Goal: Communication & Community: Answer question/provide support

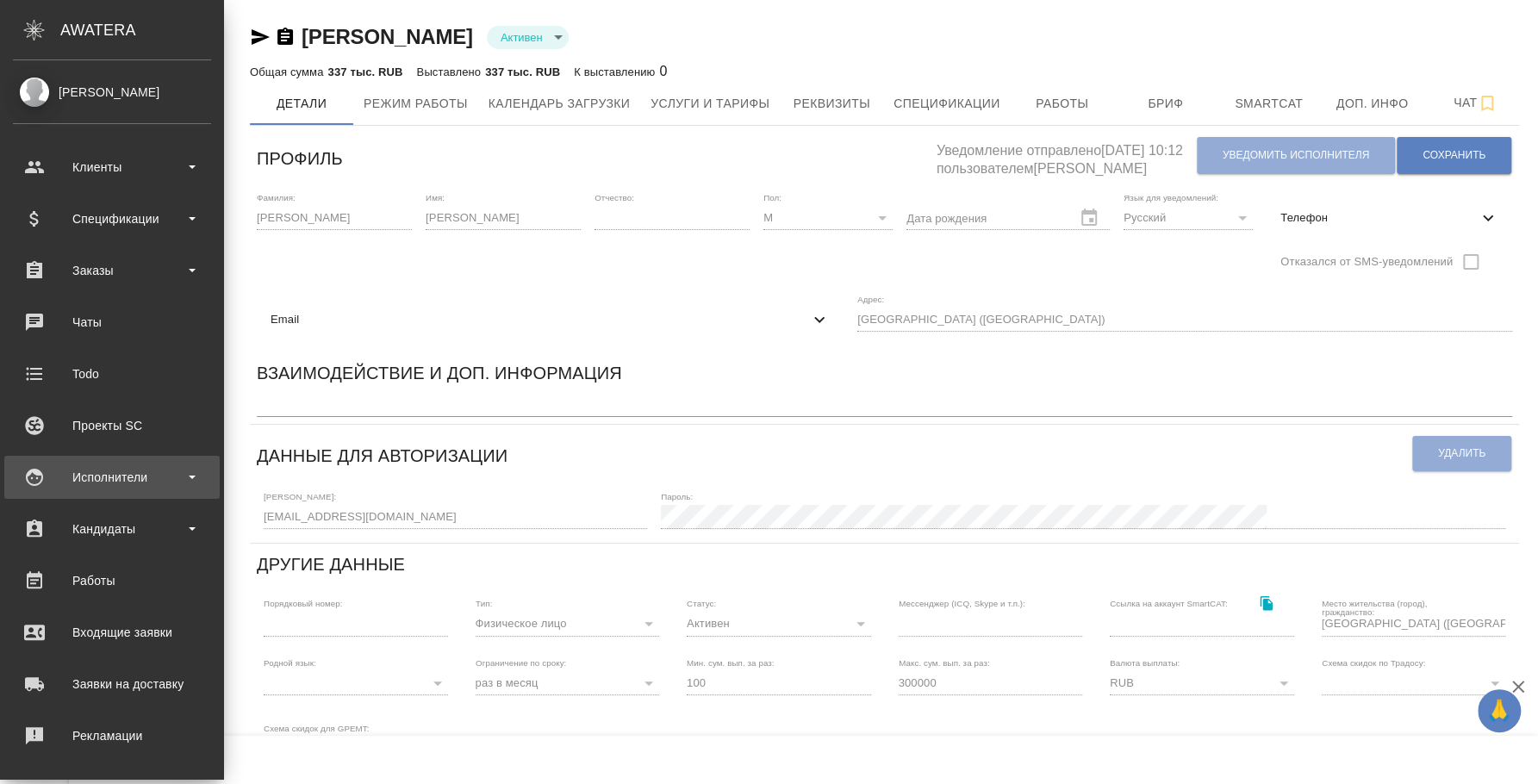
click at [84, 474] on div "Исполнители" at bounding box center [112, 477] width 198 height 26
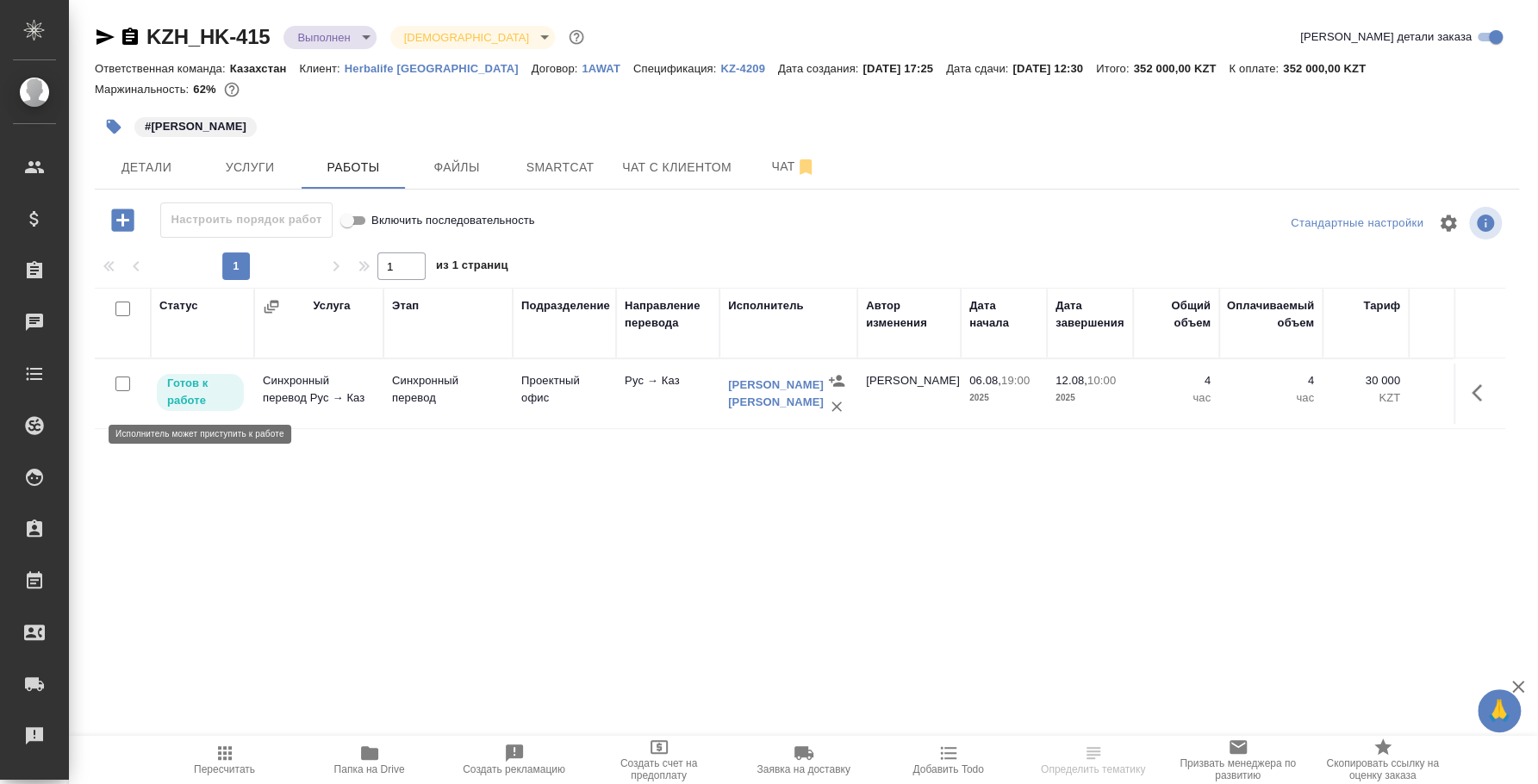
click at [227, 380] on p "Готов к работе" at bounding box center [200, 392] width 66 height 34
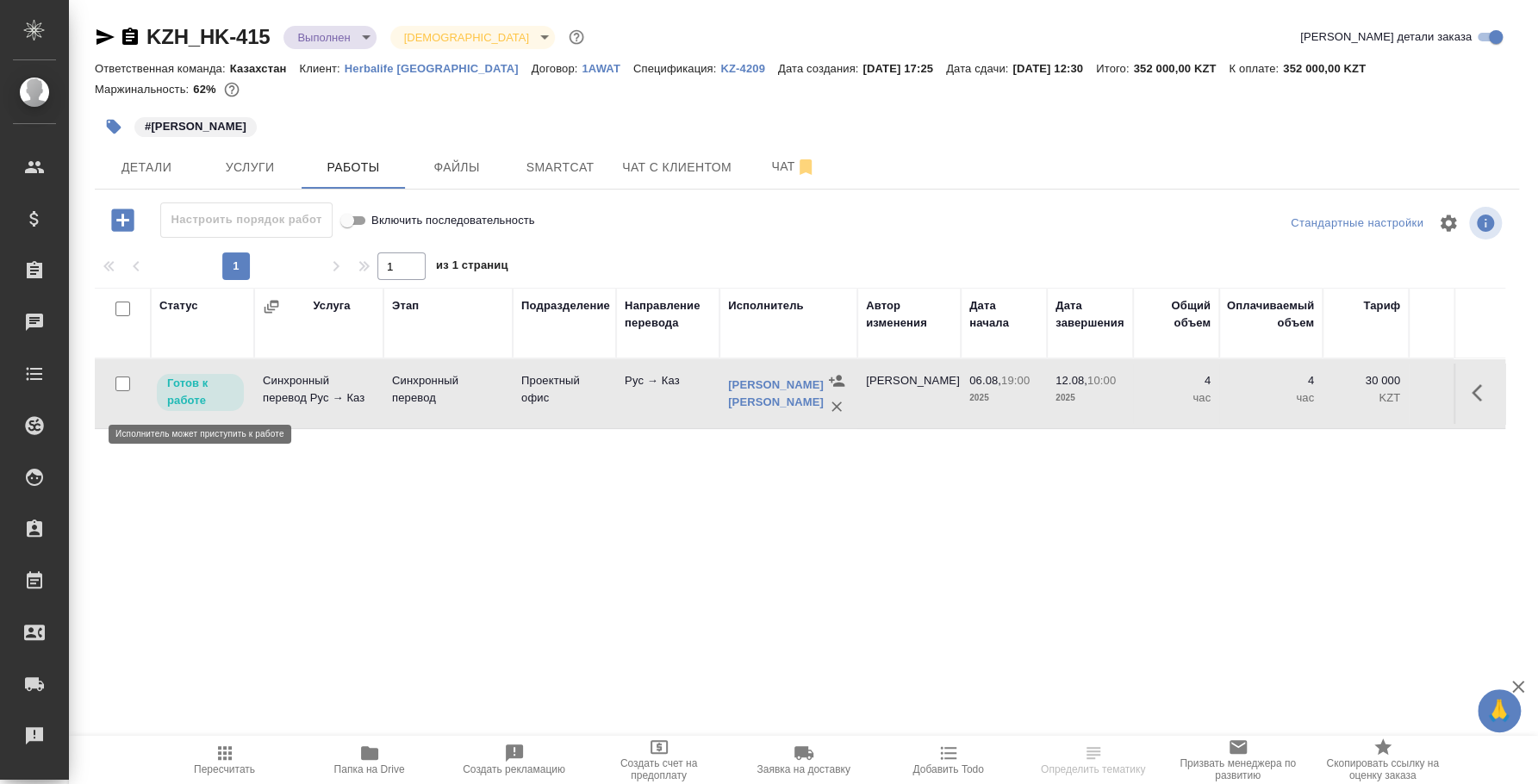
click at [221, 392] on p "Готов к работе" at bounding box center [200, 392] width 66 height 34
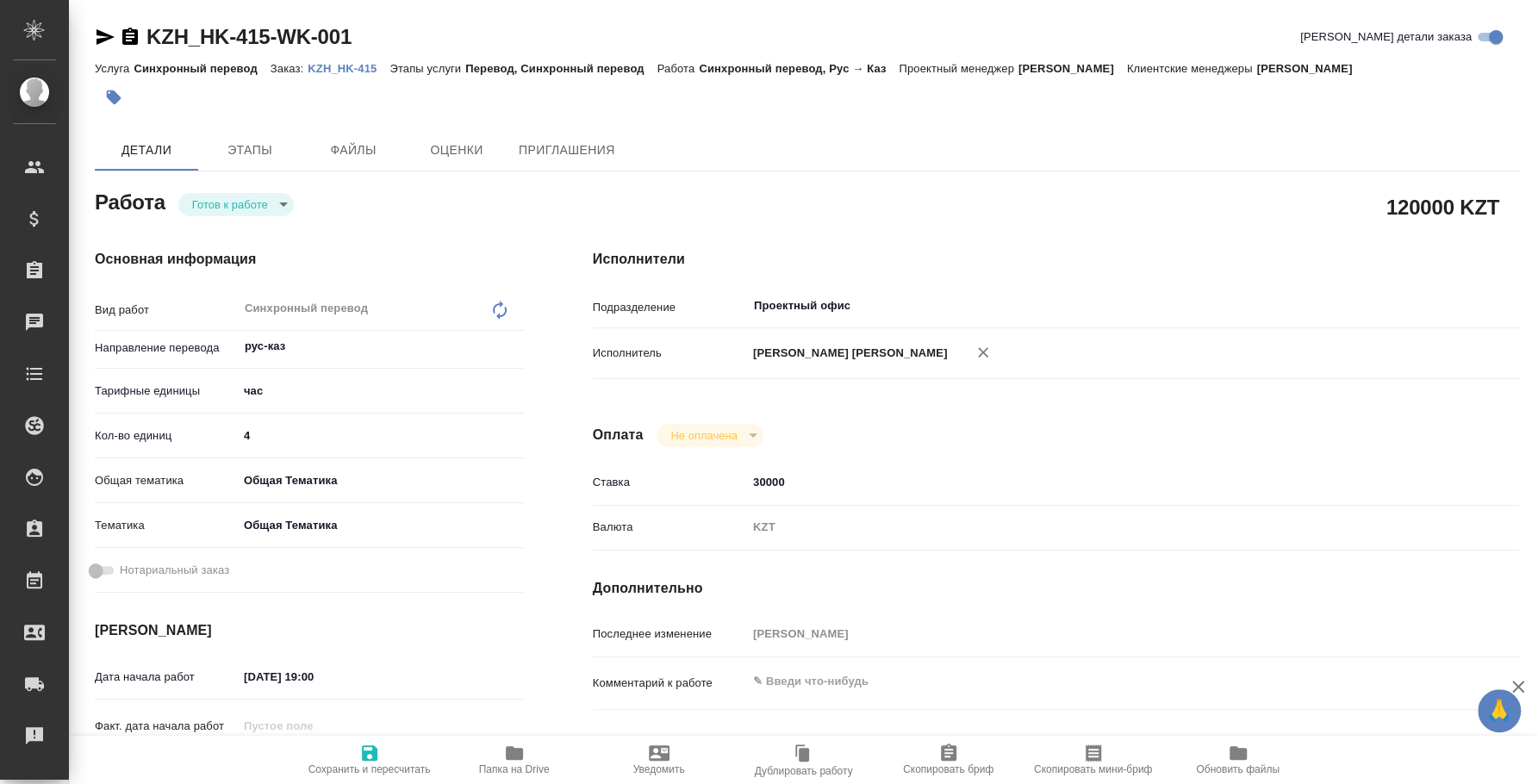
type textarea "x"
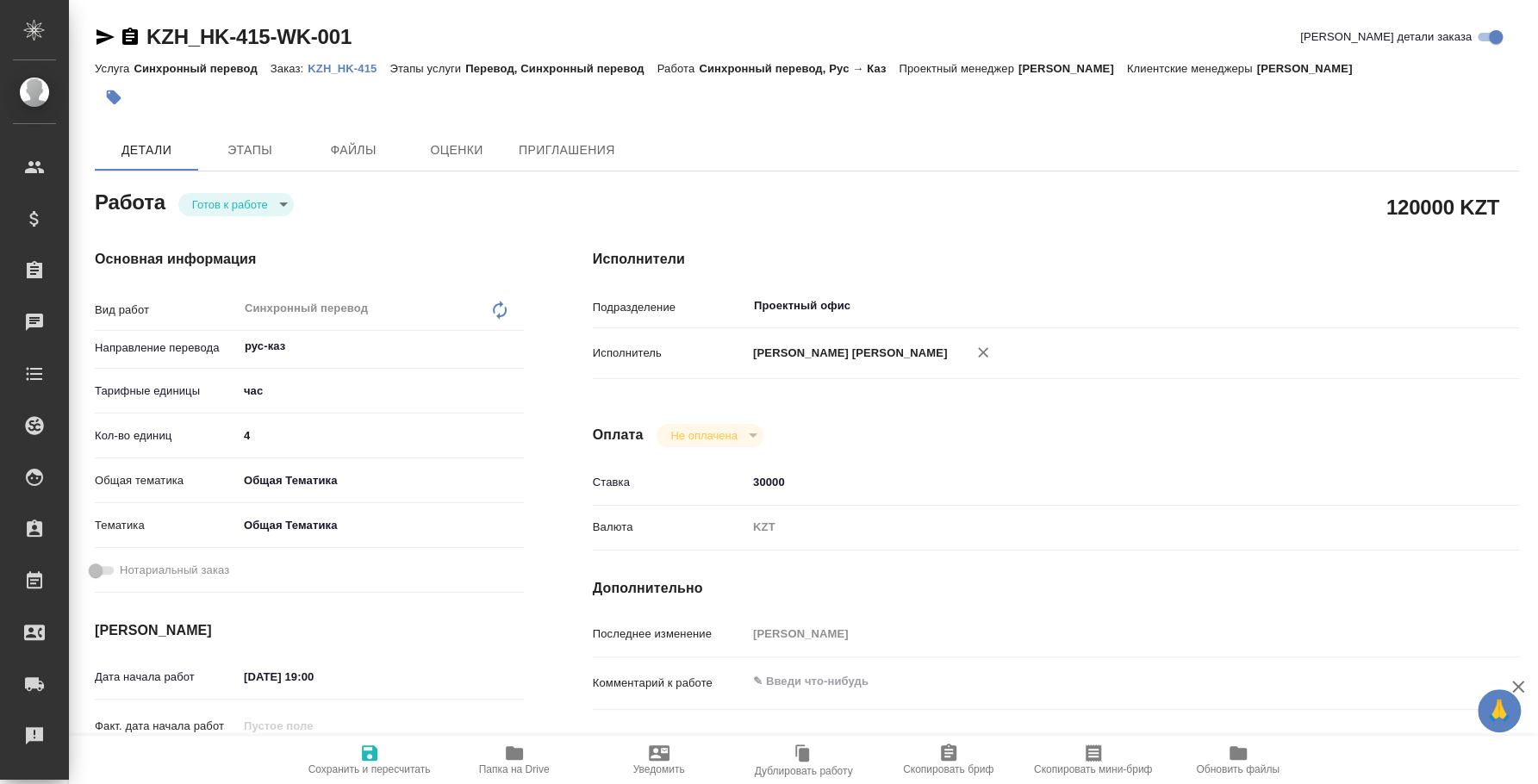
type textarea "x"
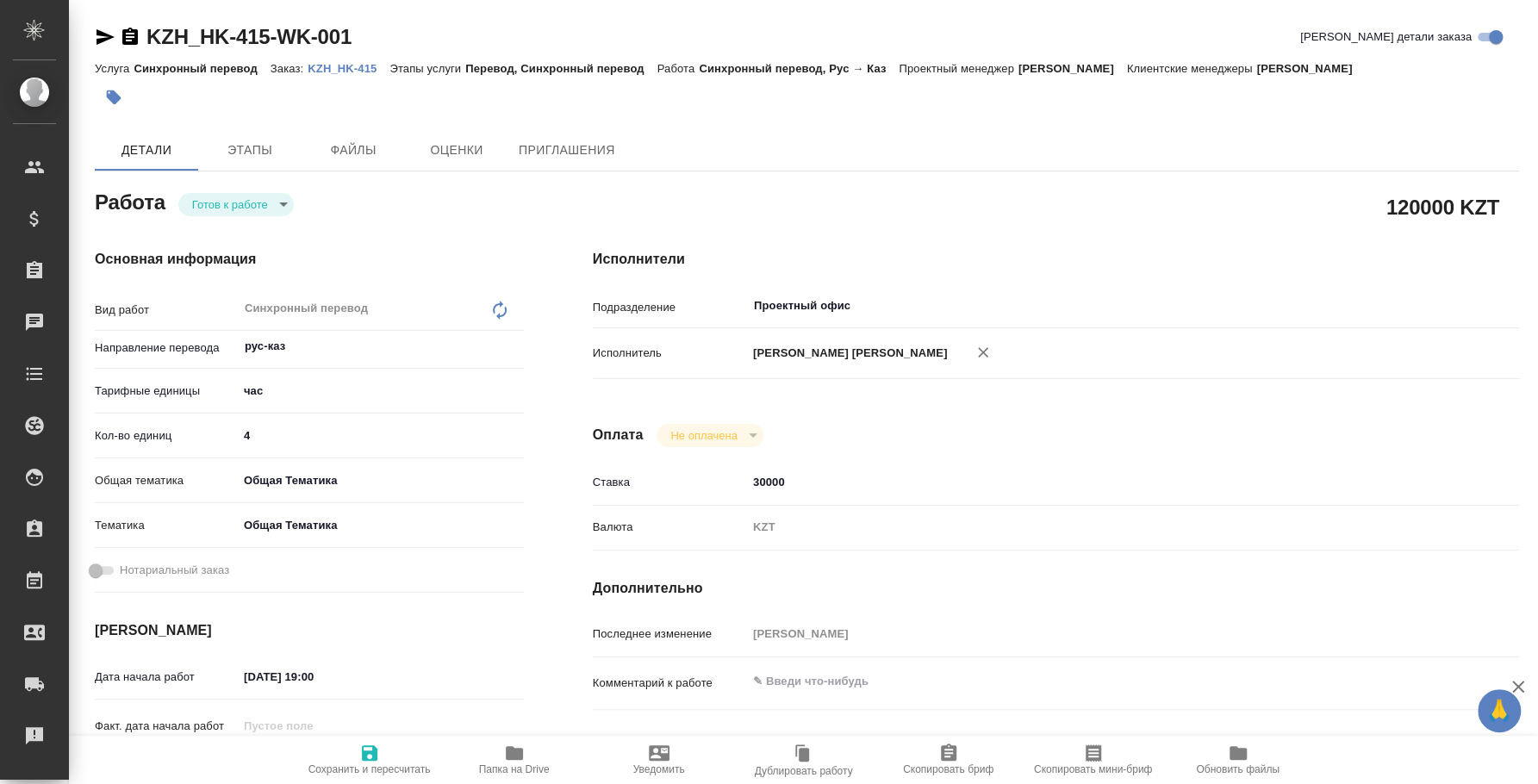
type textarea "x"
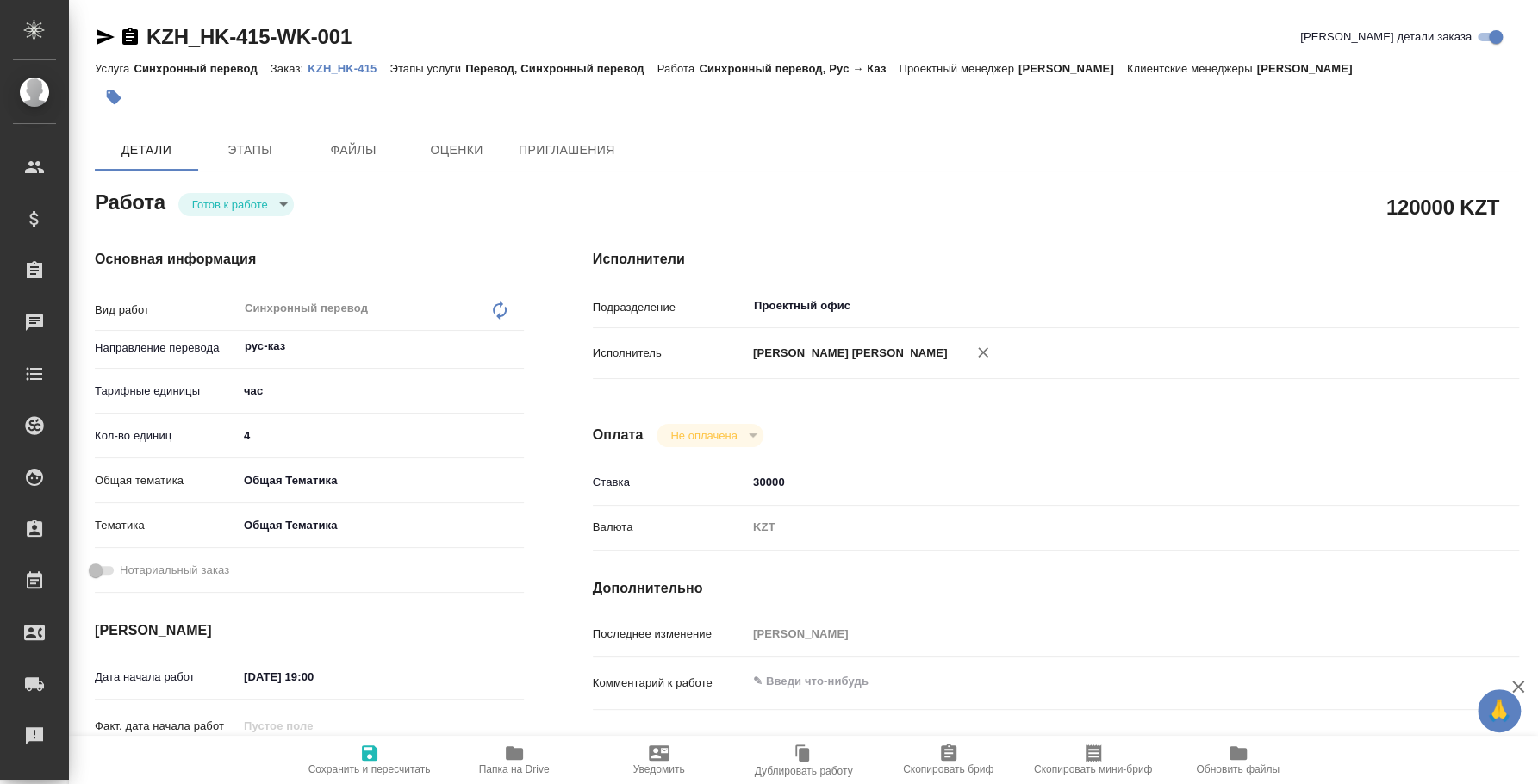
type textarea "x"
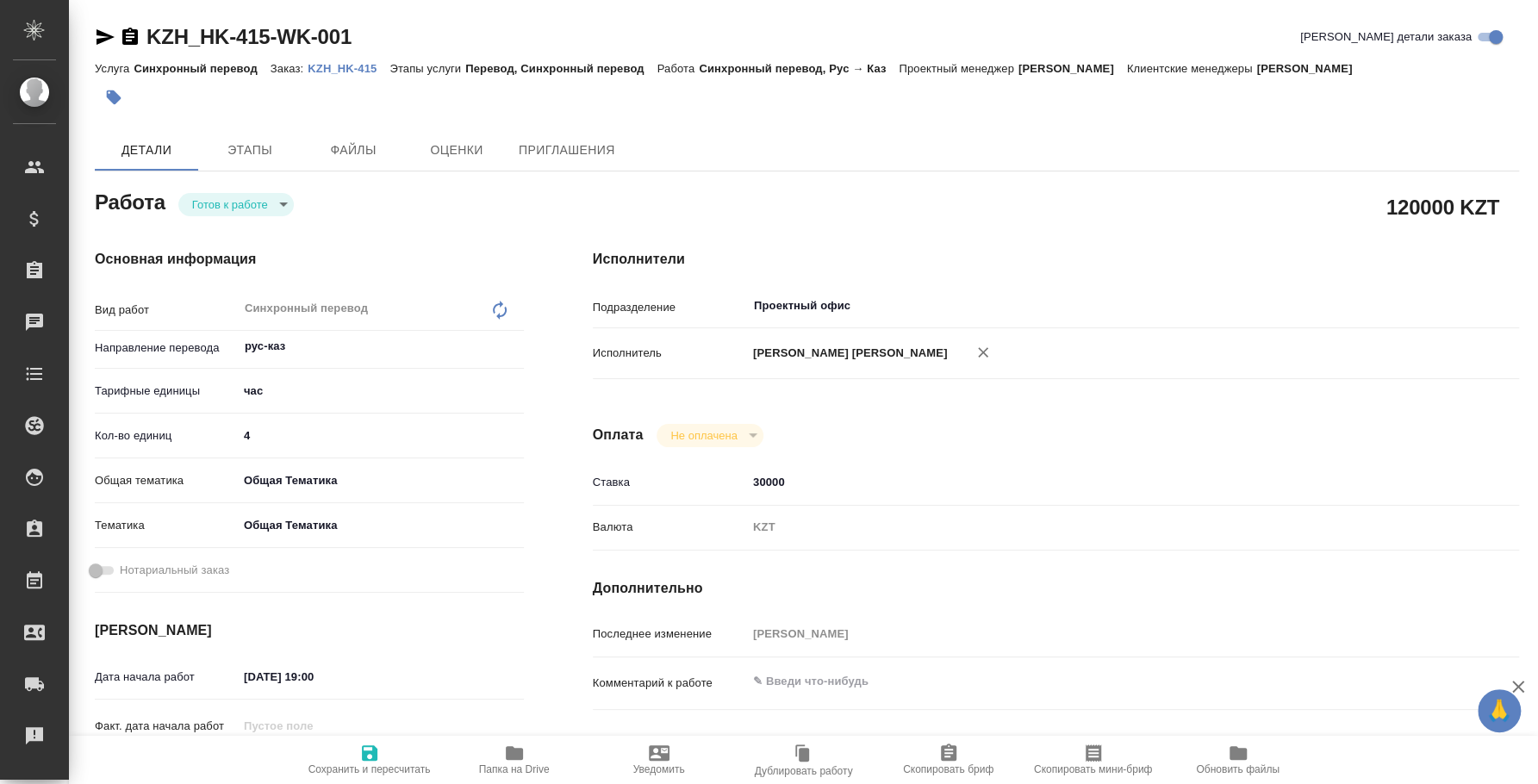
click at [282, 198] on body "🙏 .cls-1 fill:#fff; AWATERA Fedotova Irina Клиенты Спецификации Заказы Чаты Tod…" at bounding box center [769, 392] width 1538 height 784
type textarea "x"
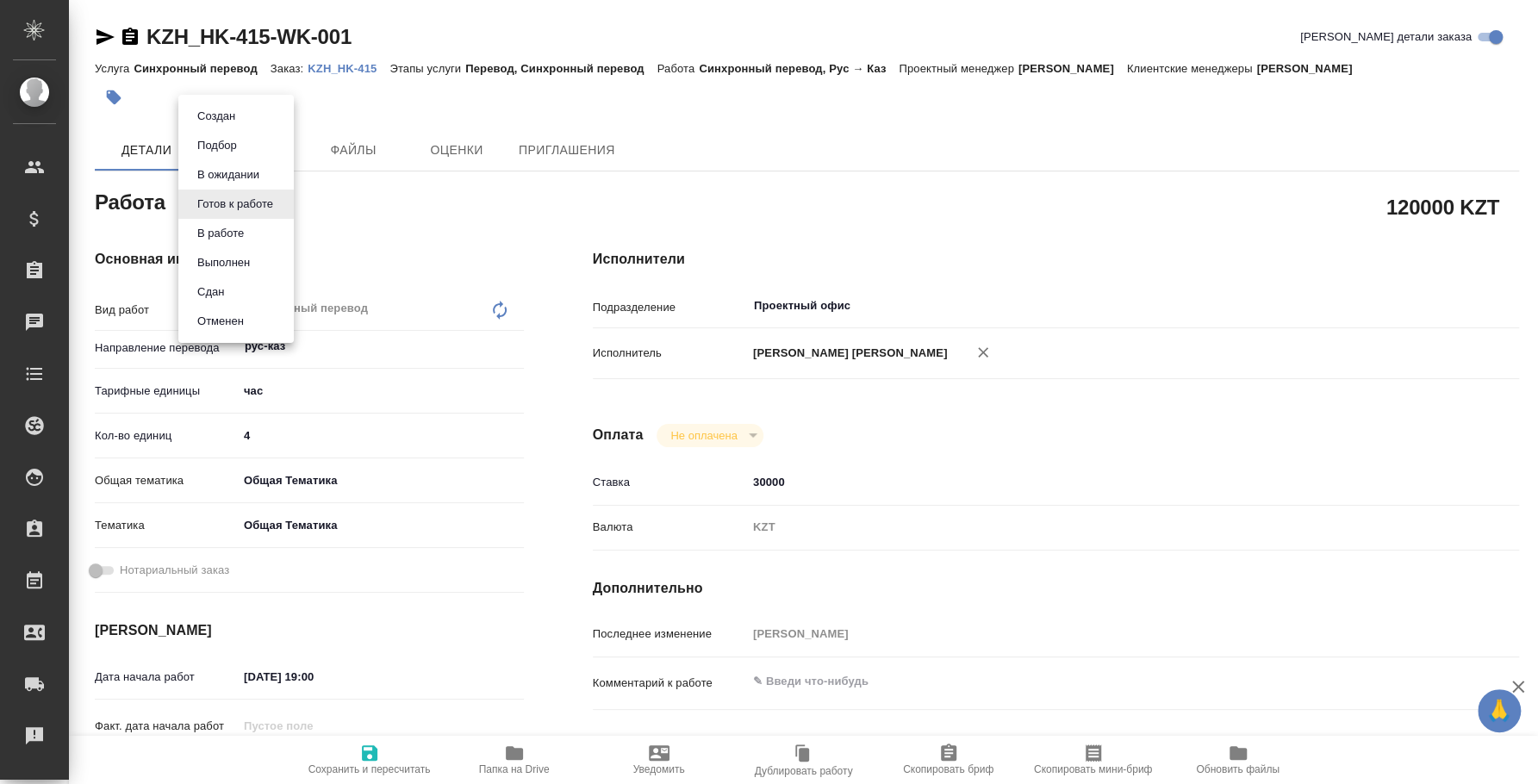
type textarea "x"
click at [247, 286] on li "Сдан" at bounding box center [236, 291] width 115 height 29
type textarea "x"
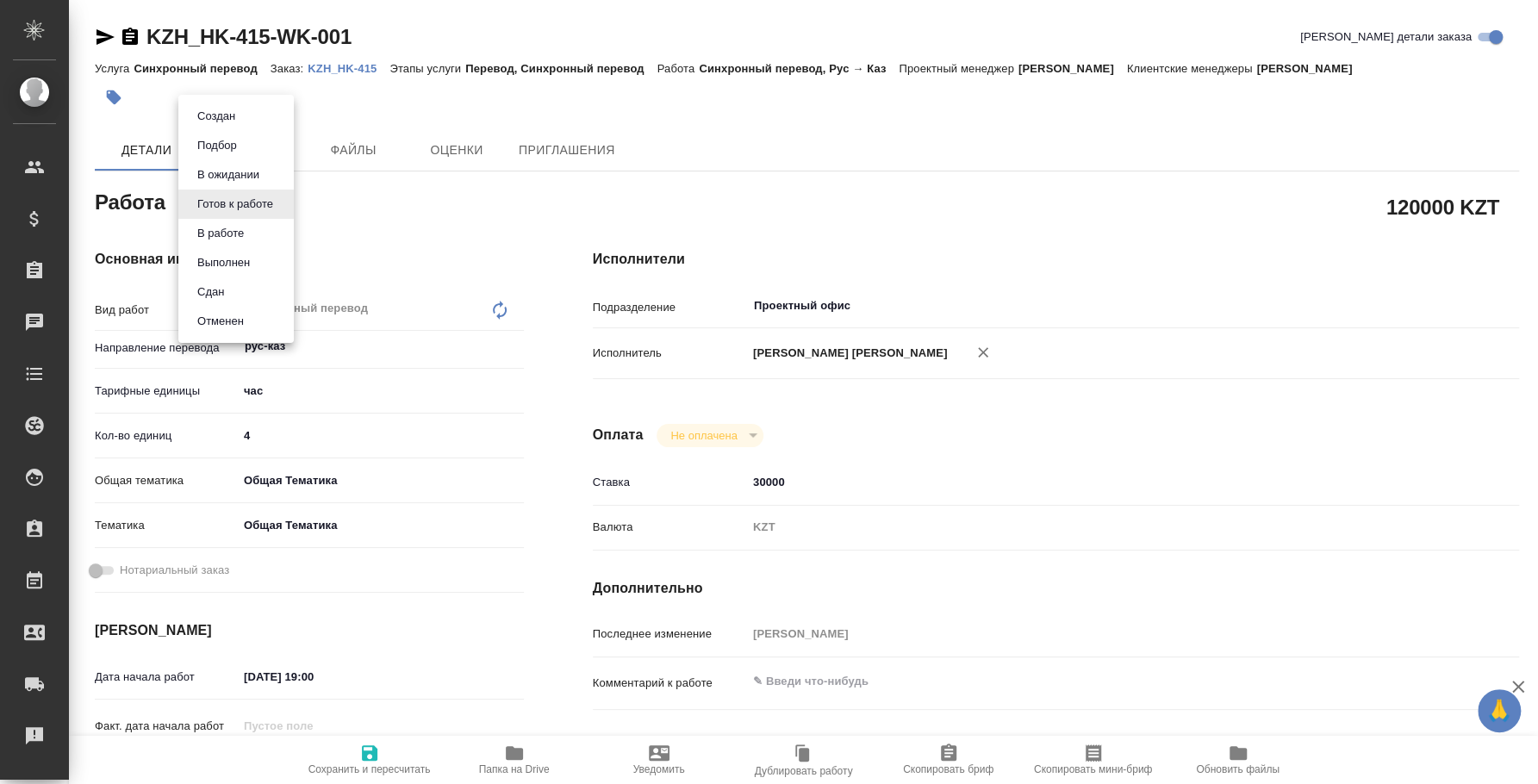
type textarea "x"
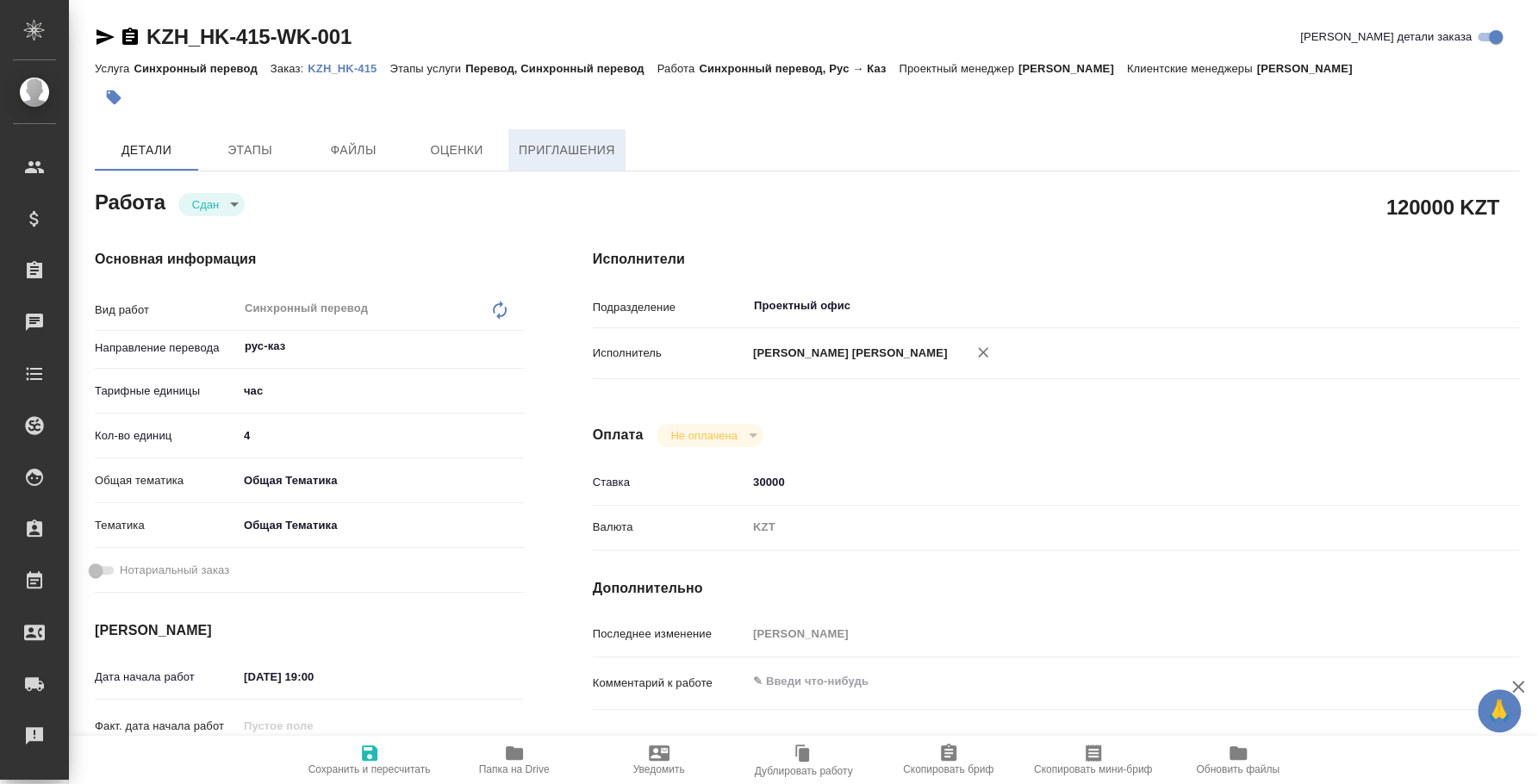
type textarea "x"
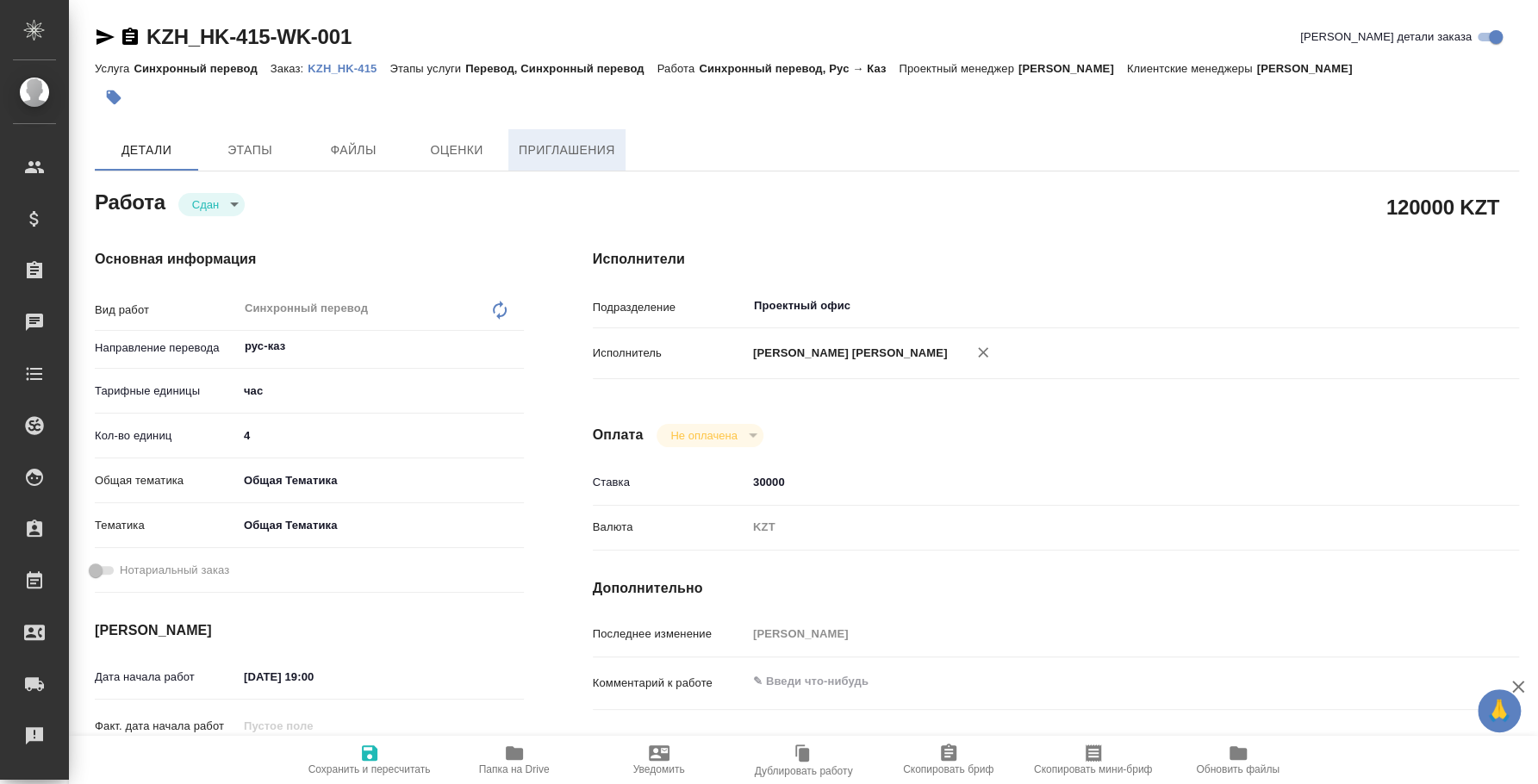
type textarea "x"
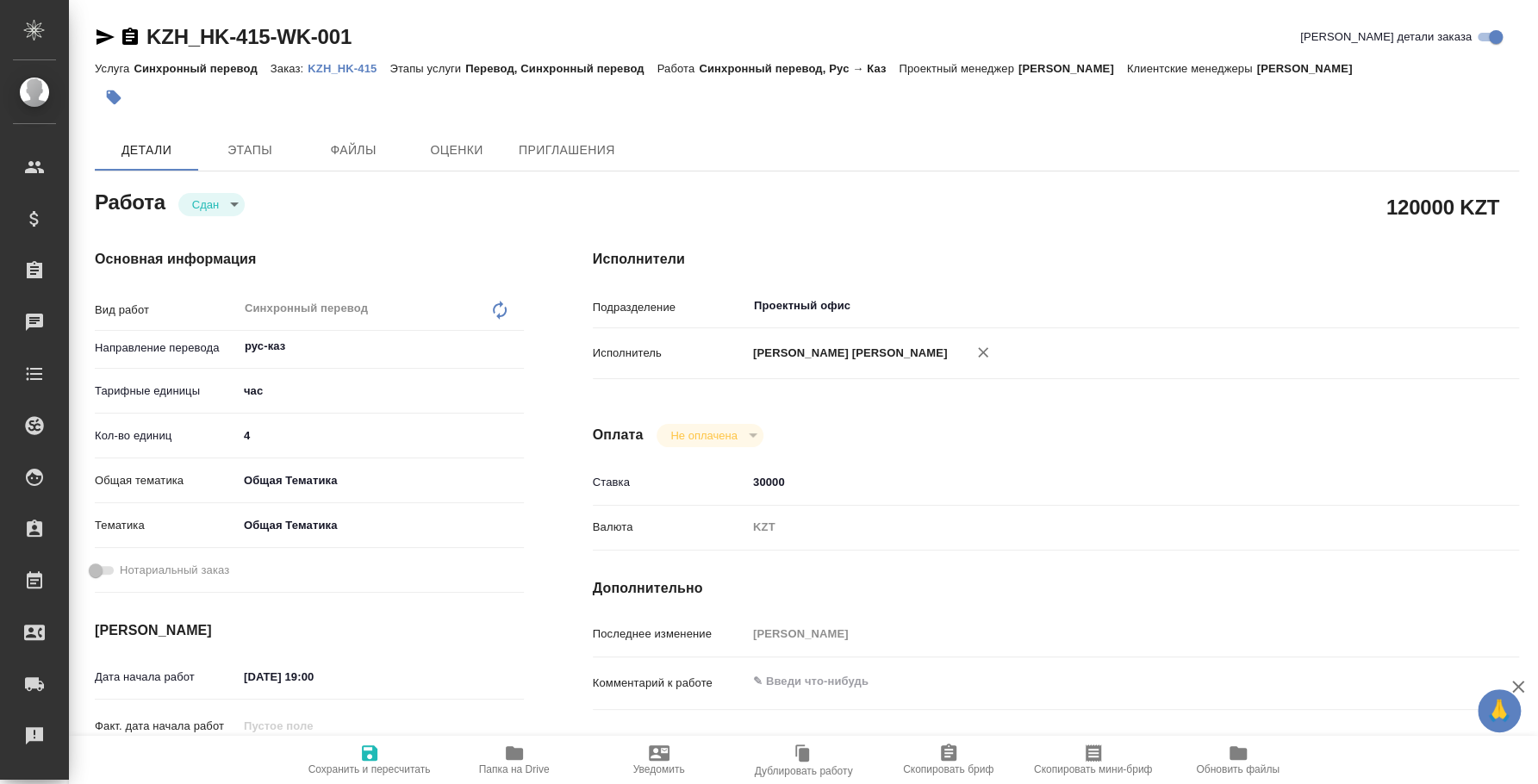
click at [354, 67] on p "KZH_HK-415" at bounding box center [349, 69] width 82 height 13
type textarea "x"
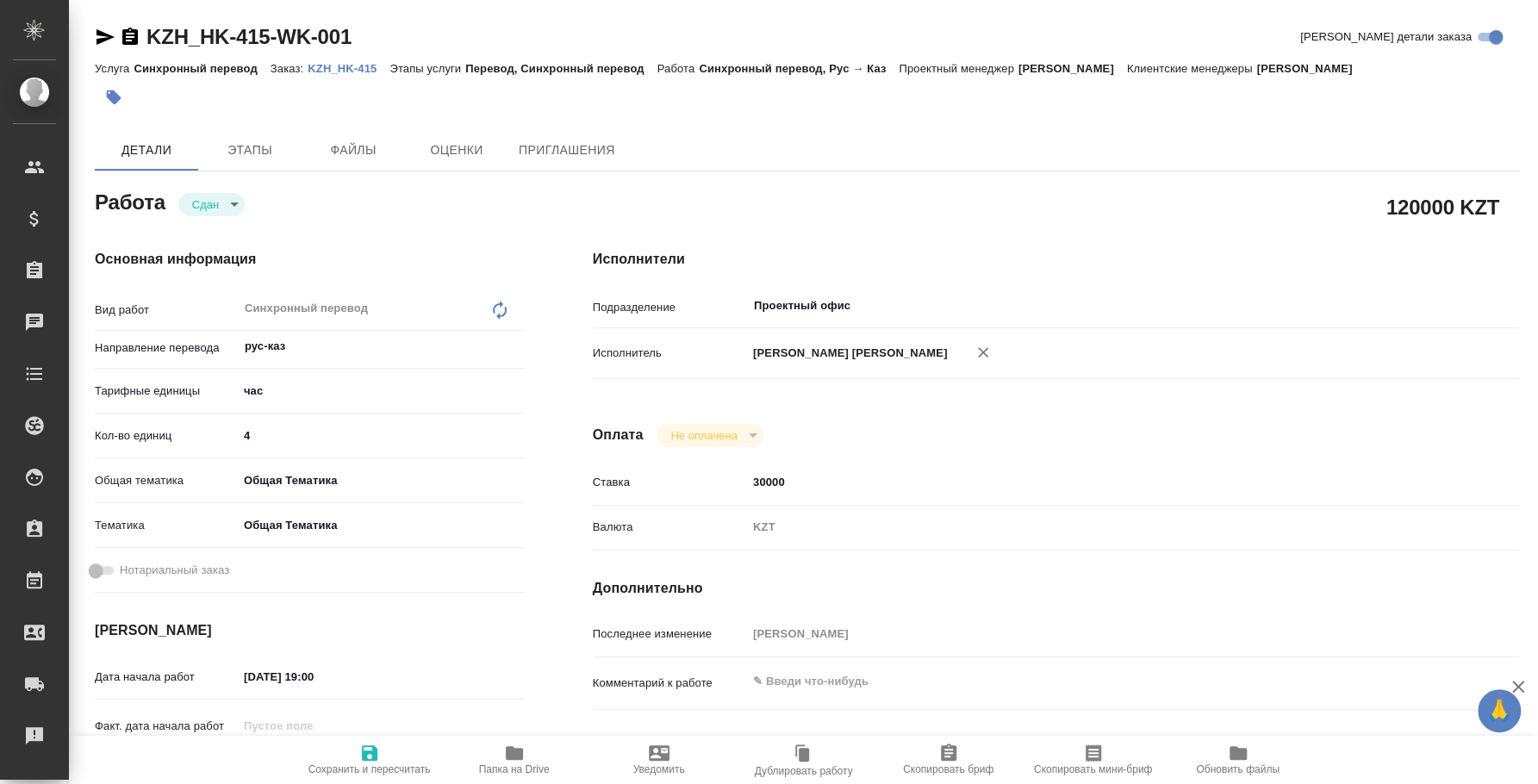
type textarea "x"
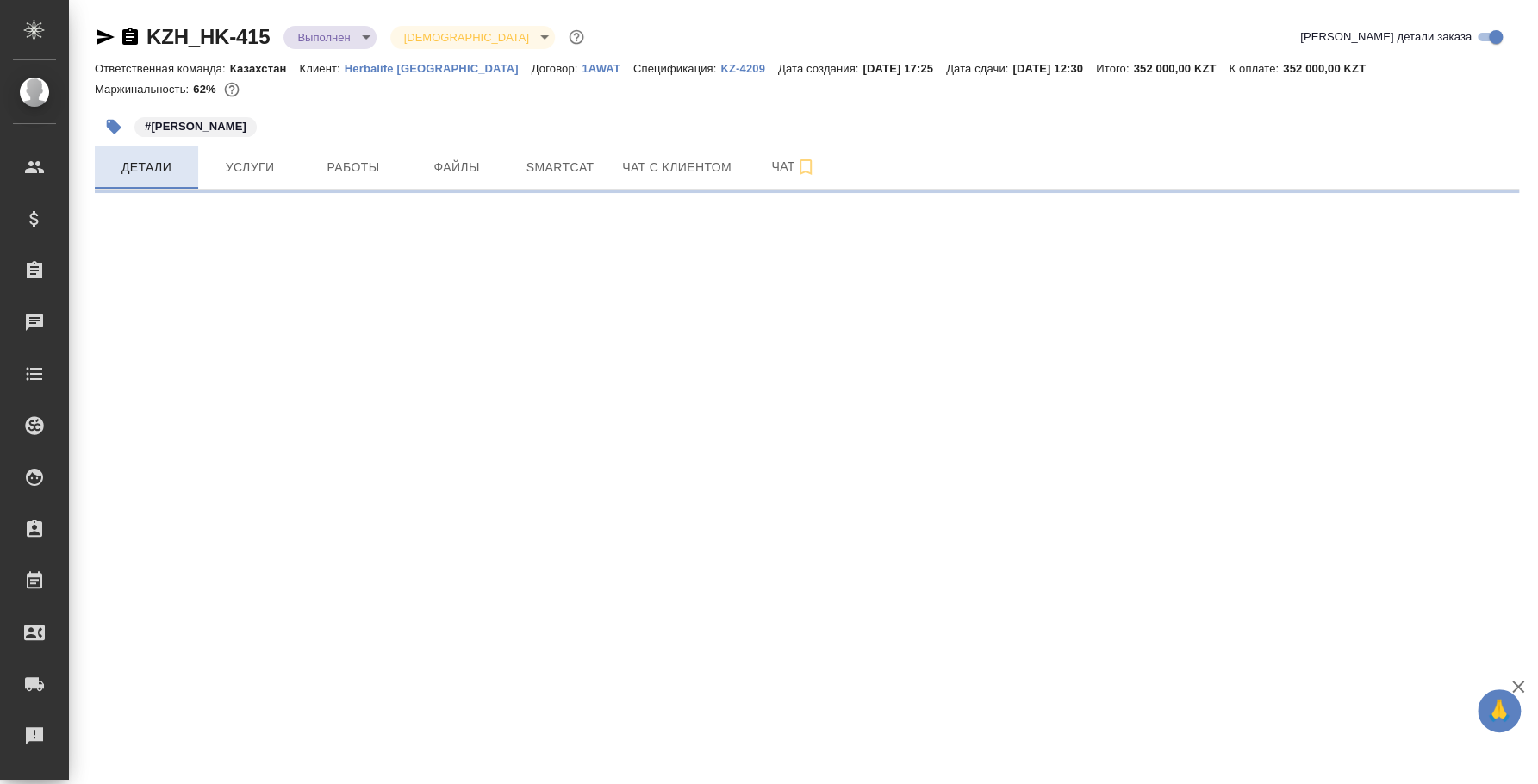
select select "RU"
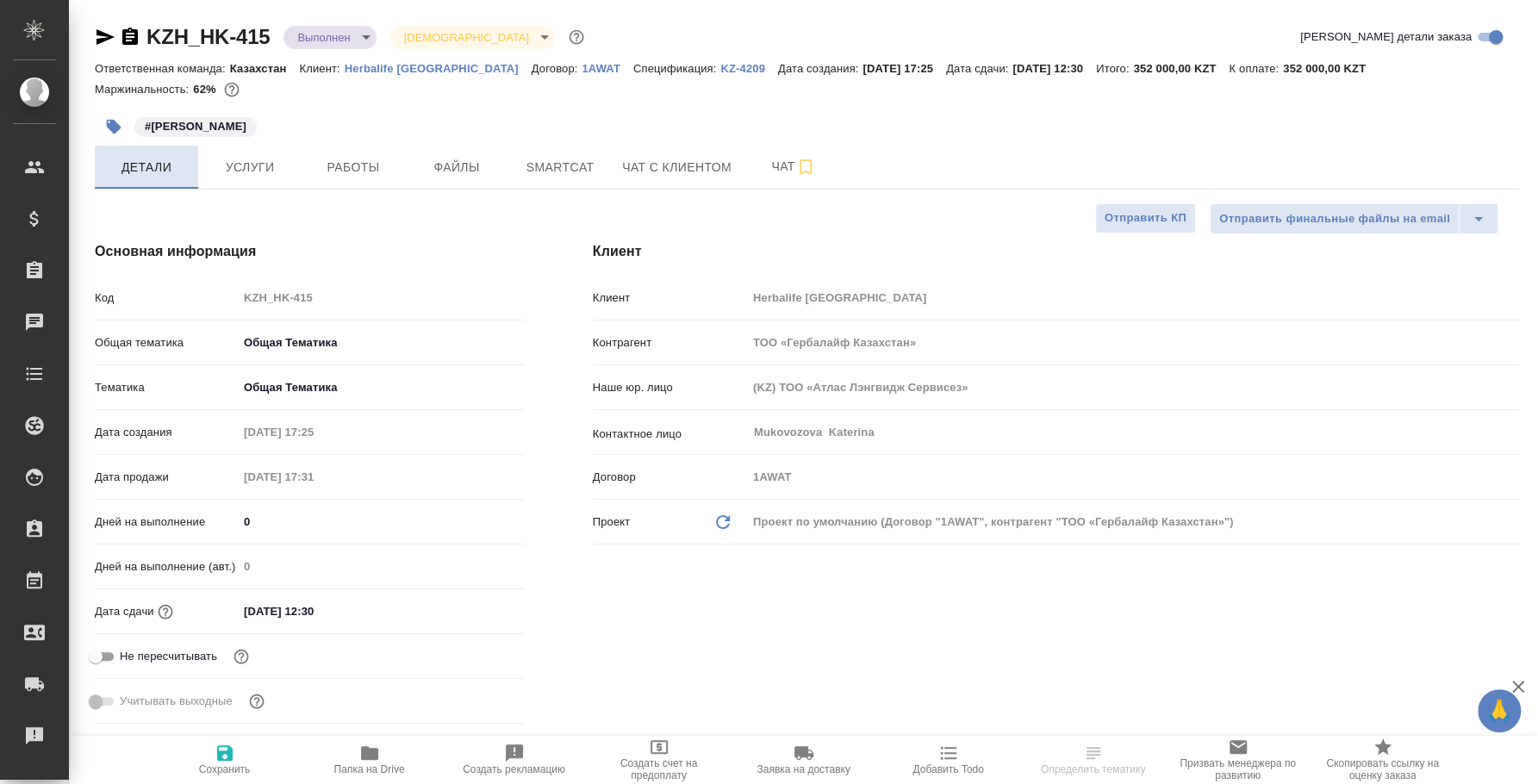
type textarea "x"
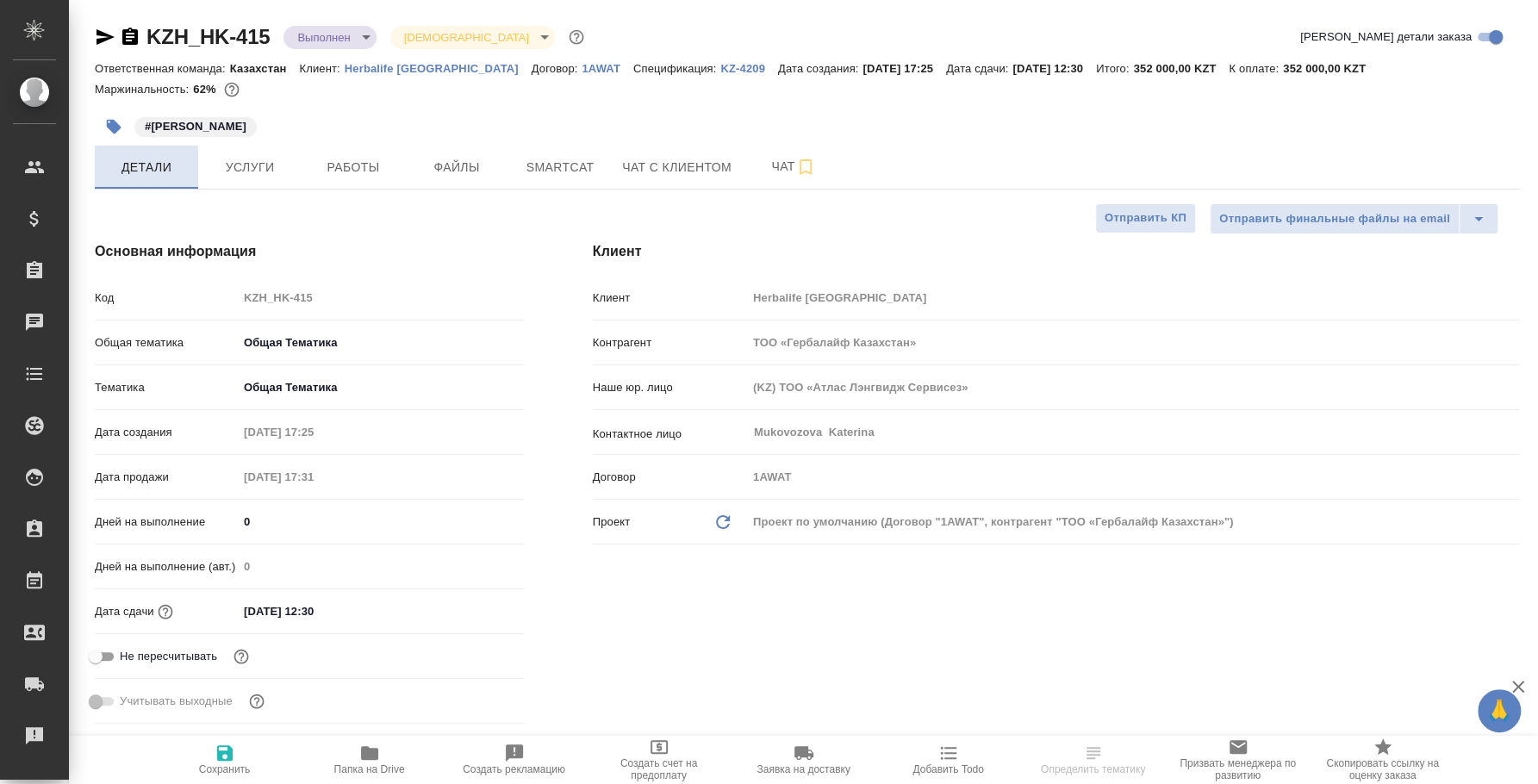
type textarea "x"
click at [389, 179] on button "Работы" at bounding box center [353, 167] width 103 height 43
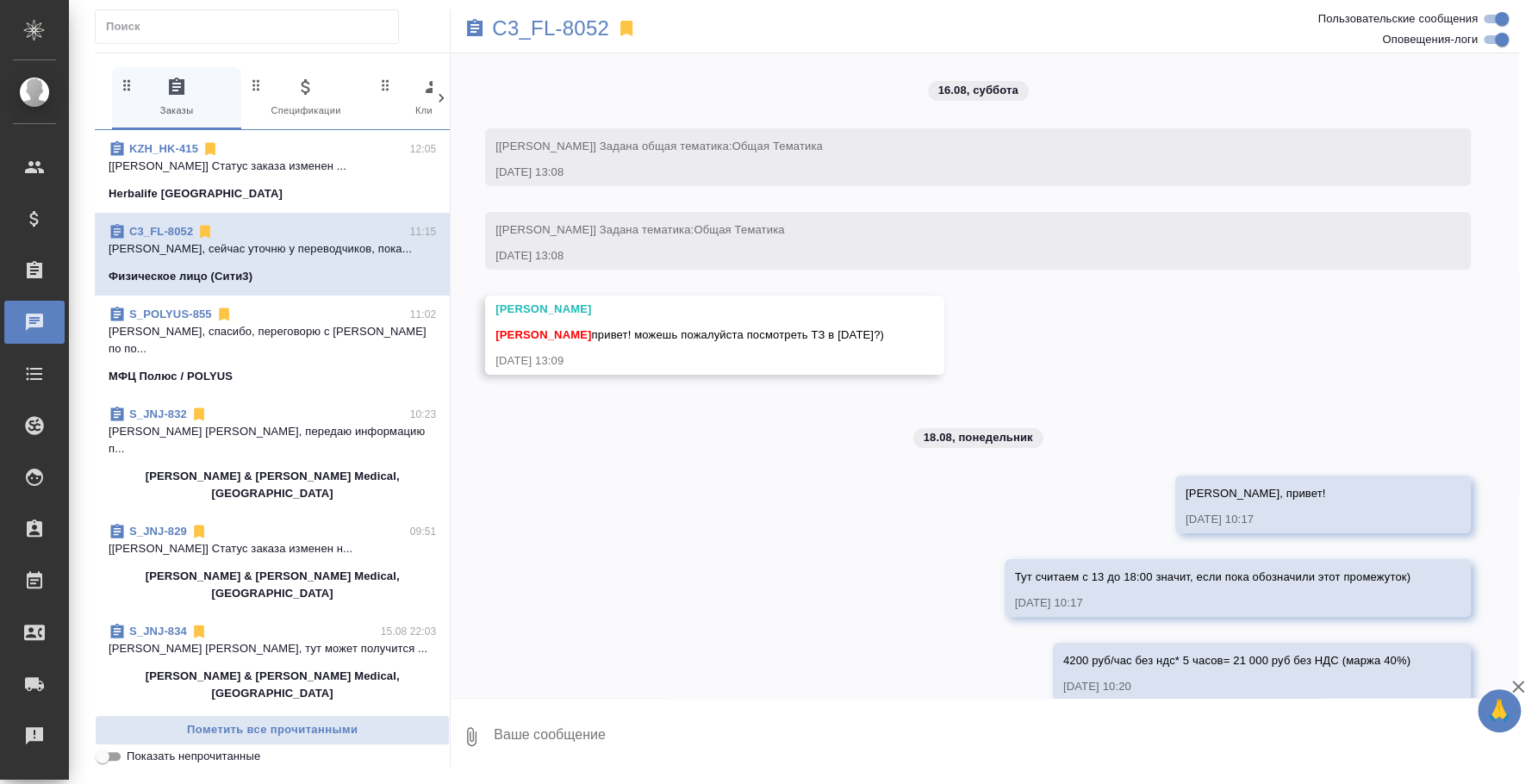
scroll to position [422, 0]
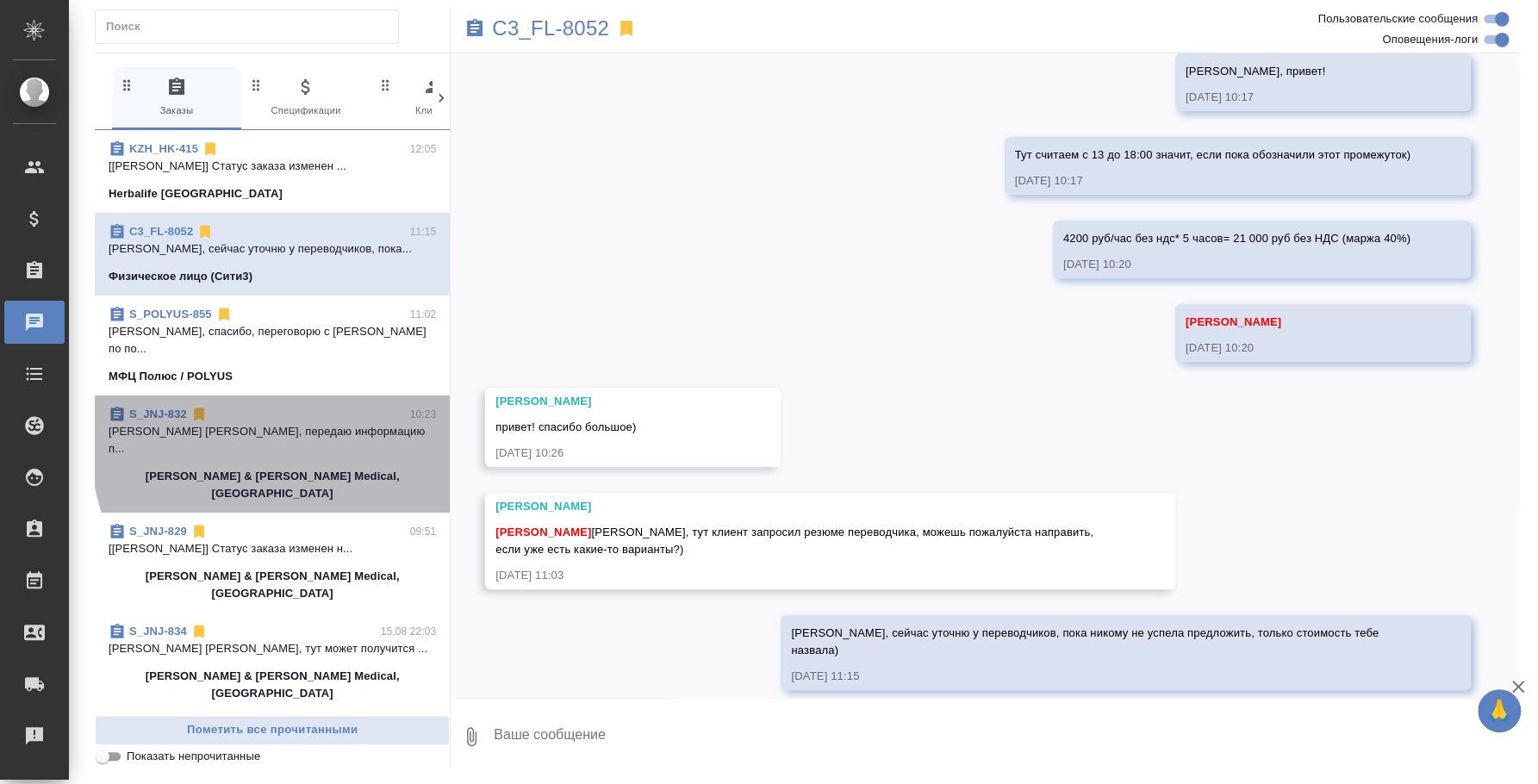
click at [330, 423] on p "[PERSON_NAME] [PERSON_NAME], передаю информацию п..." at bounding box center [273, 440] width 328 height 34
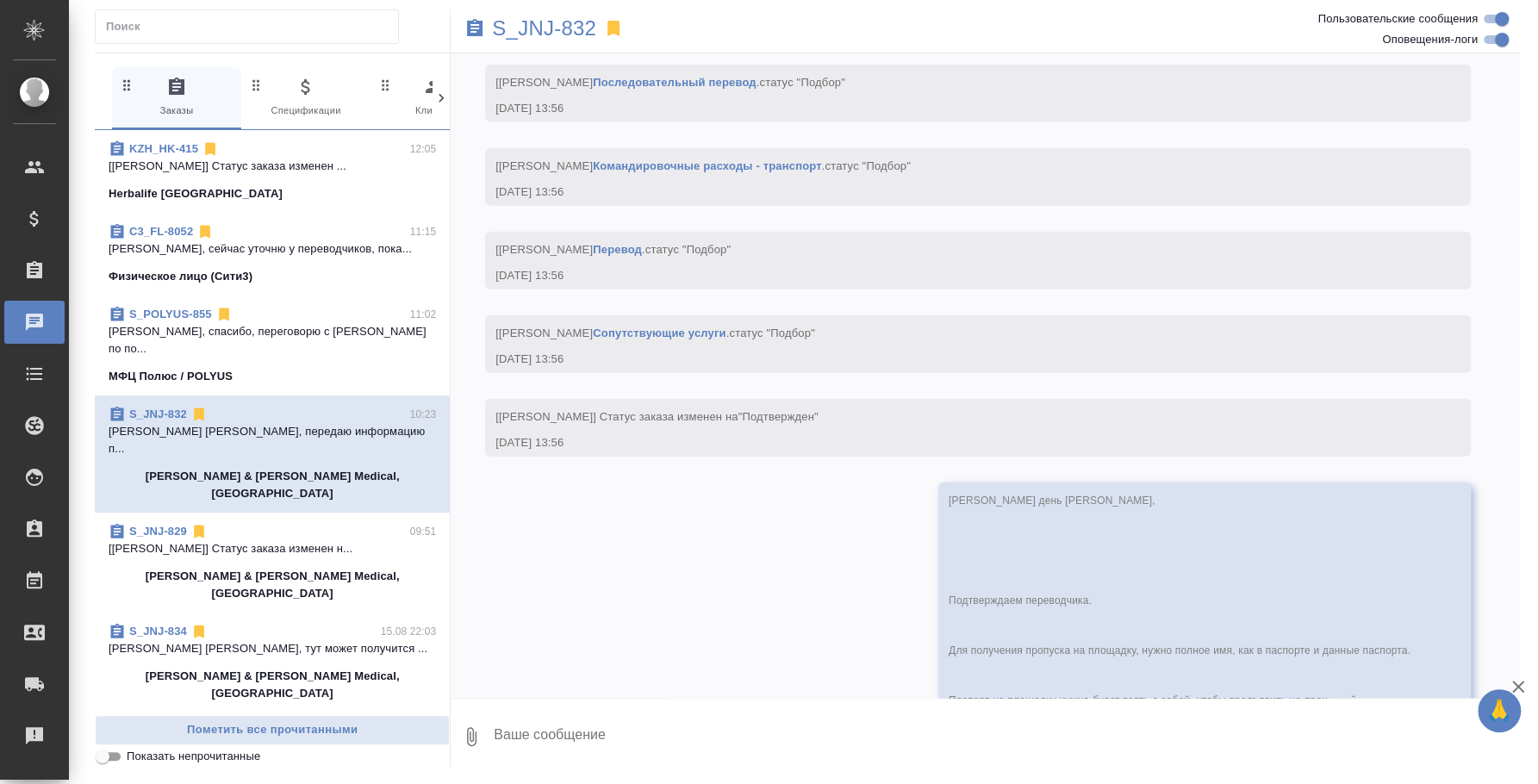
scroll to position [9153, 0]
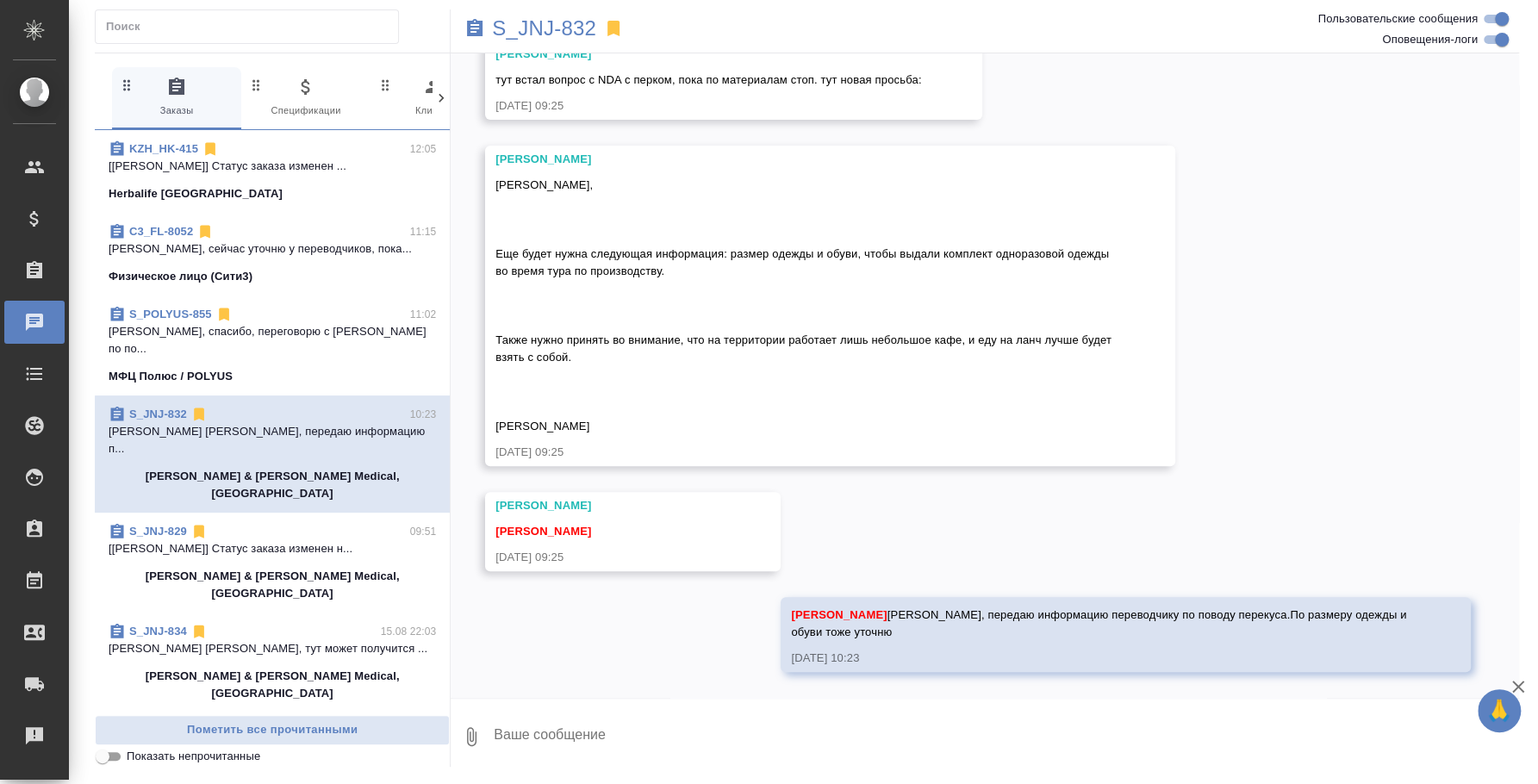
click at [924, 742] on textarea at bounding box center [1006, 736] width 1027 height 59
paste textarea "Одежда L обувь 36"
type textarea "Одежда L обувь 36"
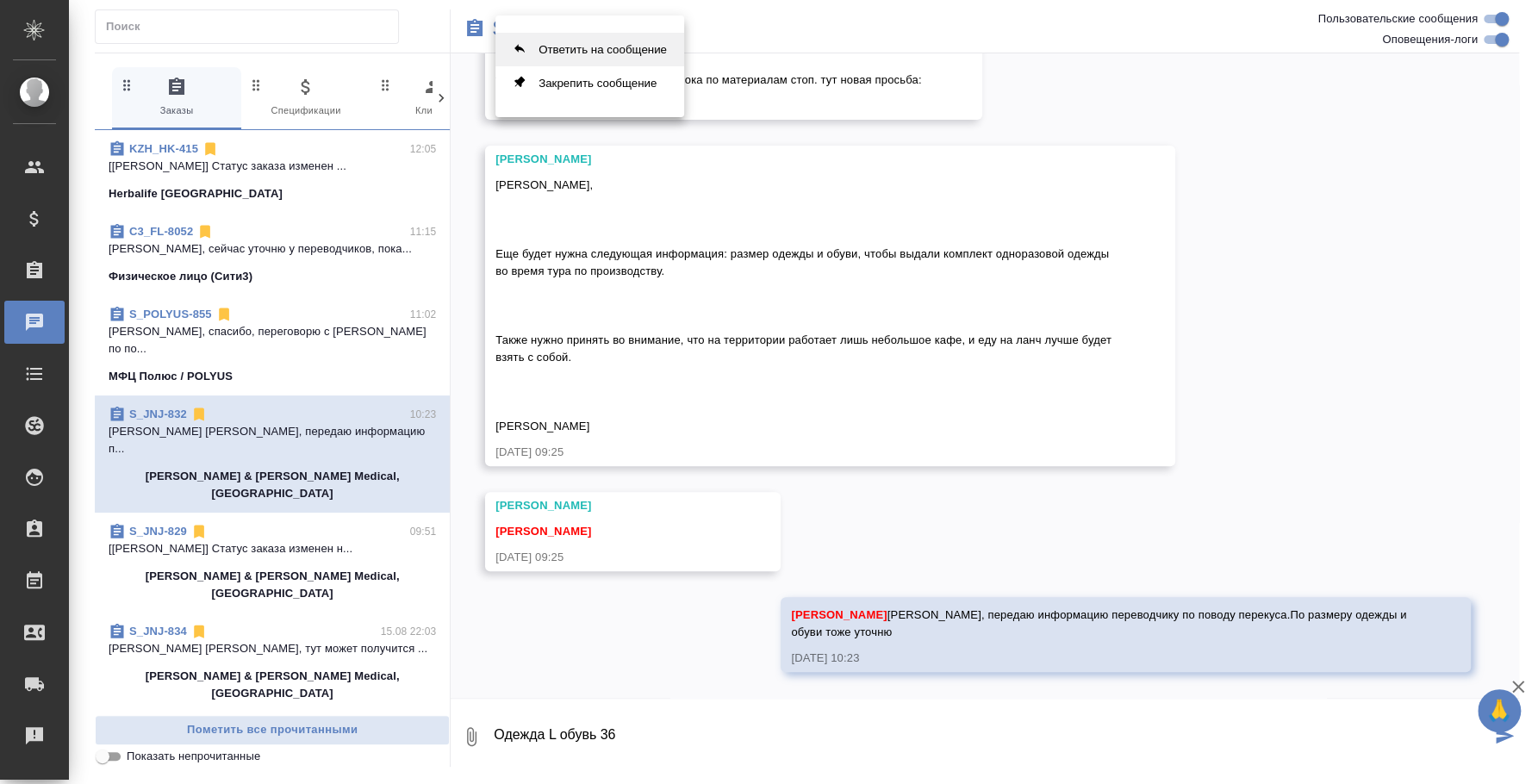
click at [617, 55] on button "Ответить на сообщение" at bounding box center [589, 49] width 189 height 33
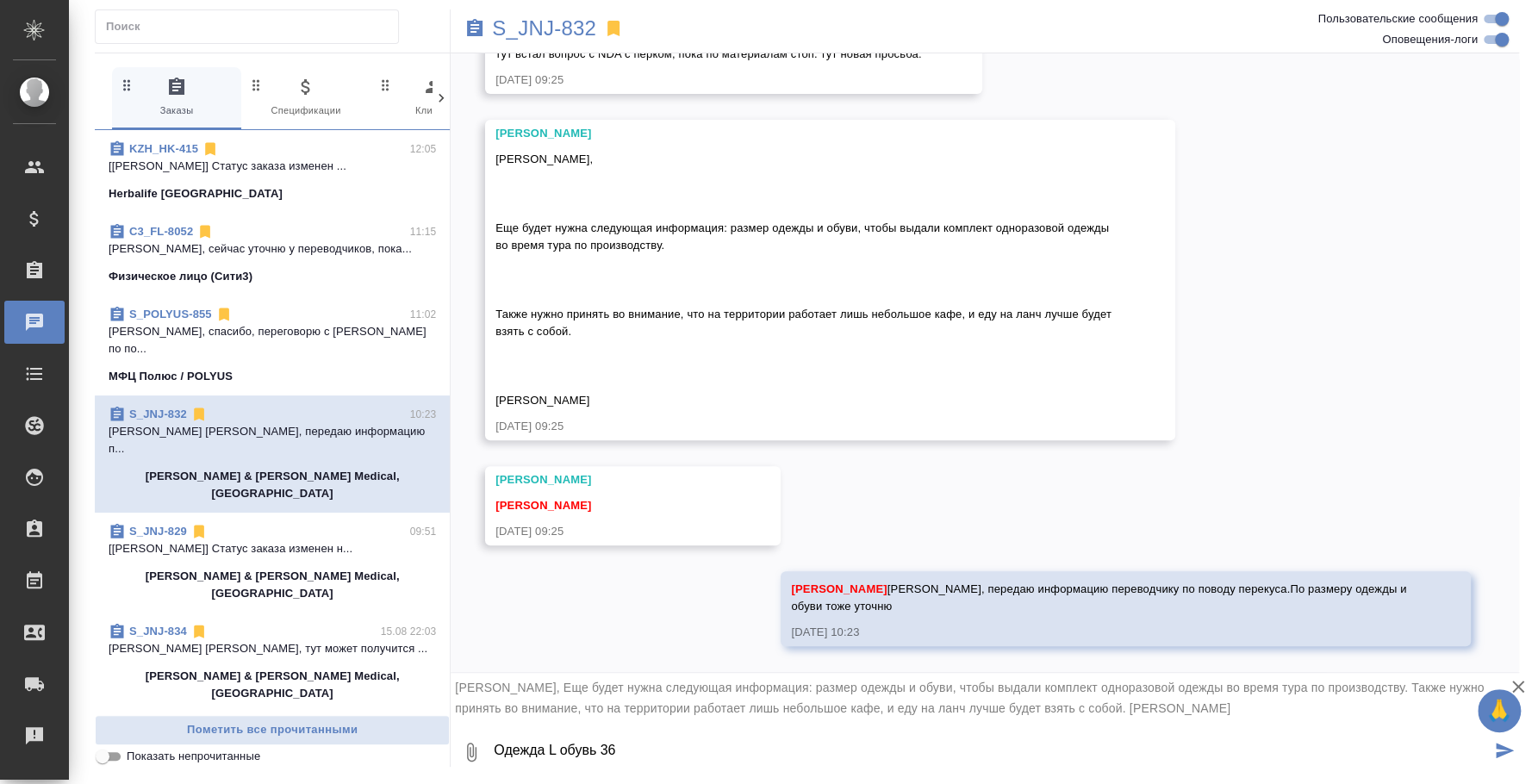
click at [488, 743] on button "0" at bounding box center [471, 751] width 41 height 59
click at [528, 747] on div at bounding box center [769, 392] width 1538 height 784
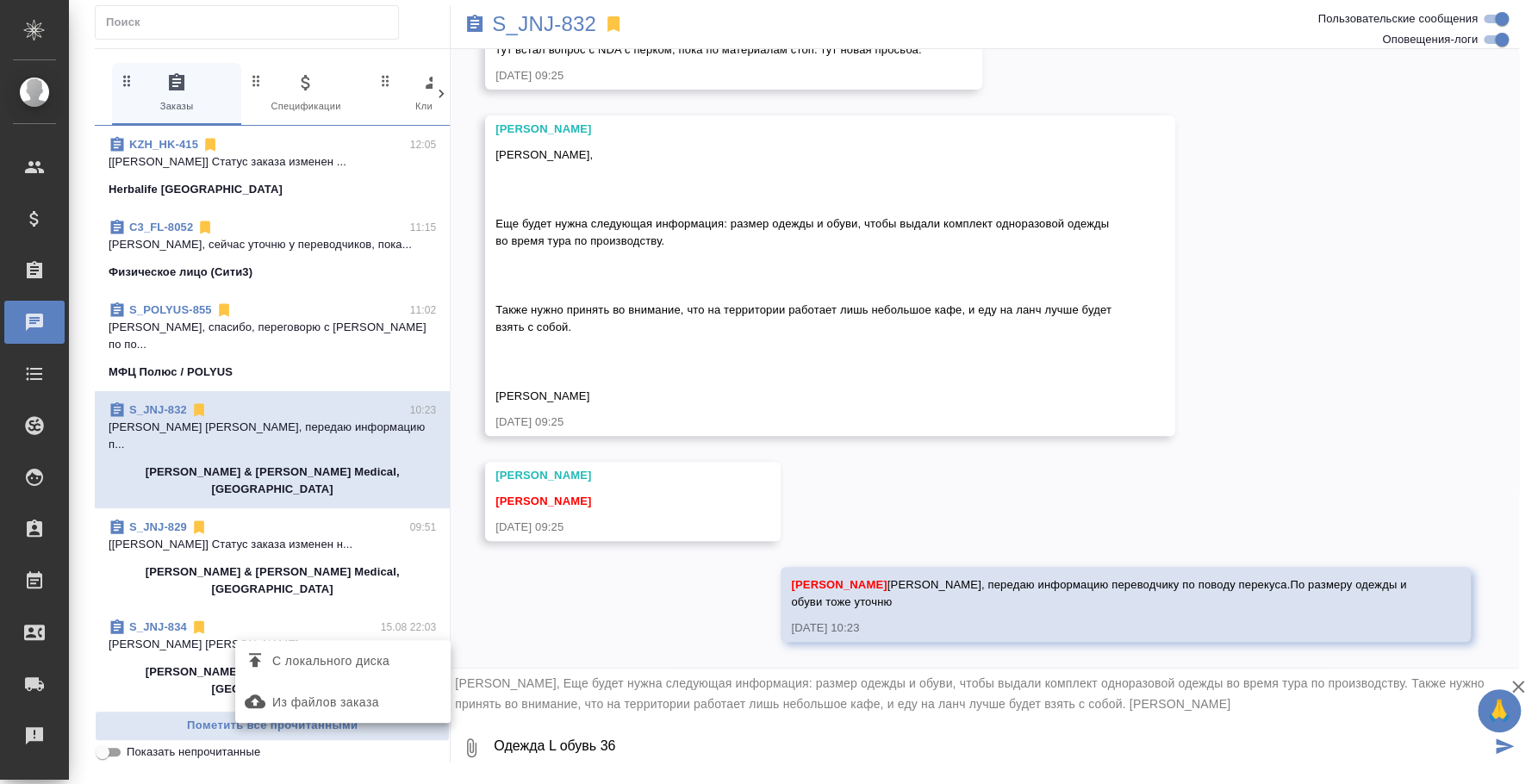
click at [528, 747] on div "С локального диска Из файлов заказа" at bounding box center [769, 392] width 1538 height 784
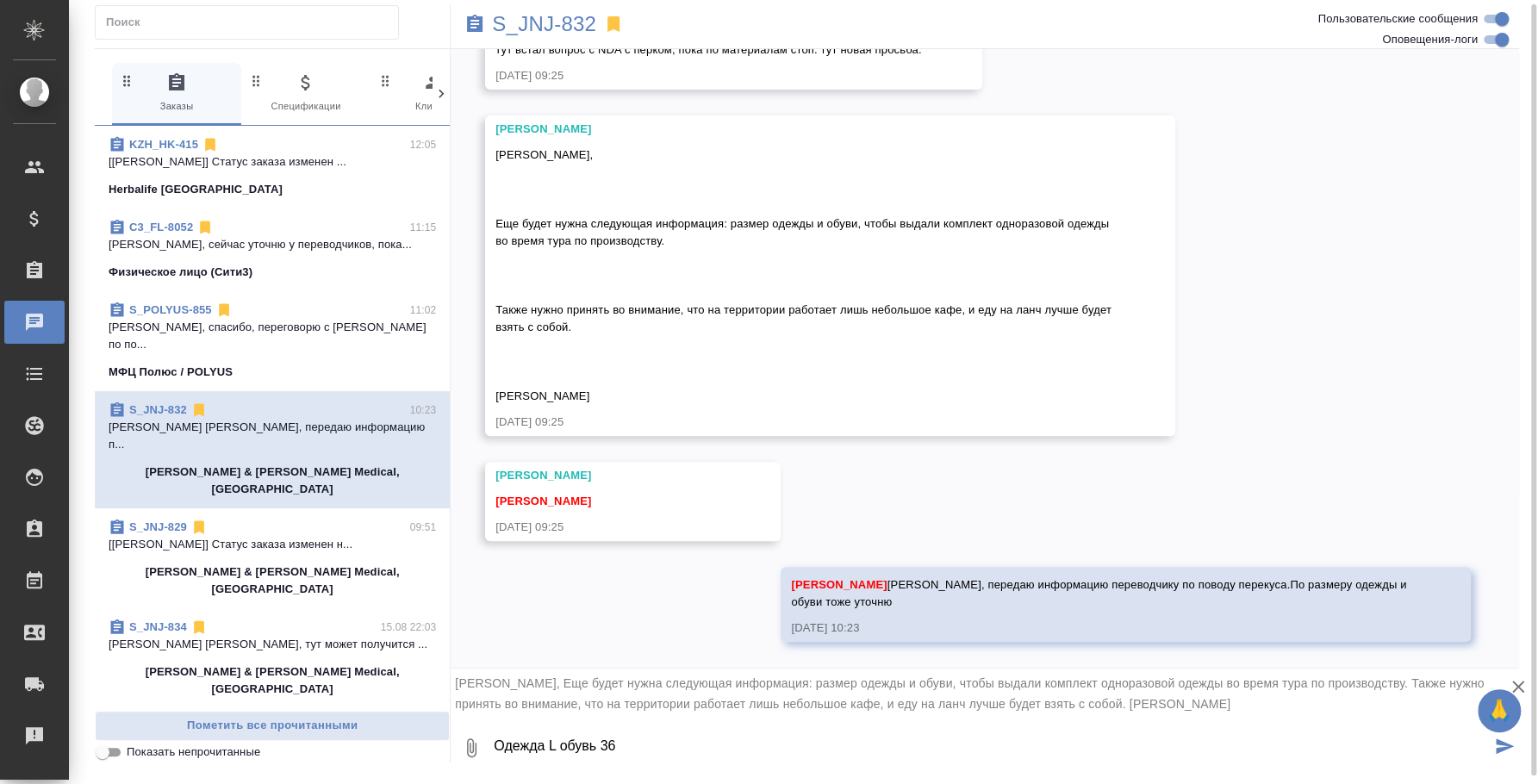
click at [531, 747] on textarea "Одежда L обувь 36" at bounding box center [991, 747] width 998 height 59
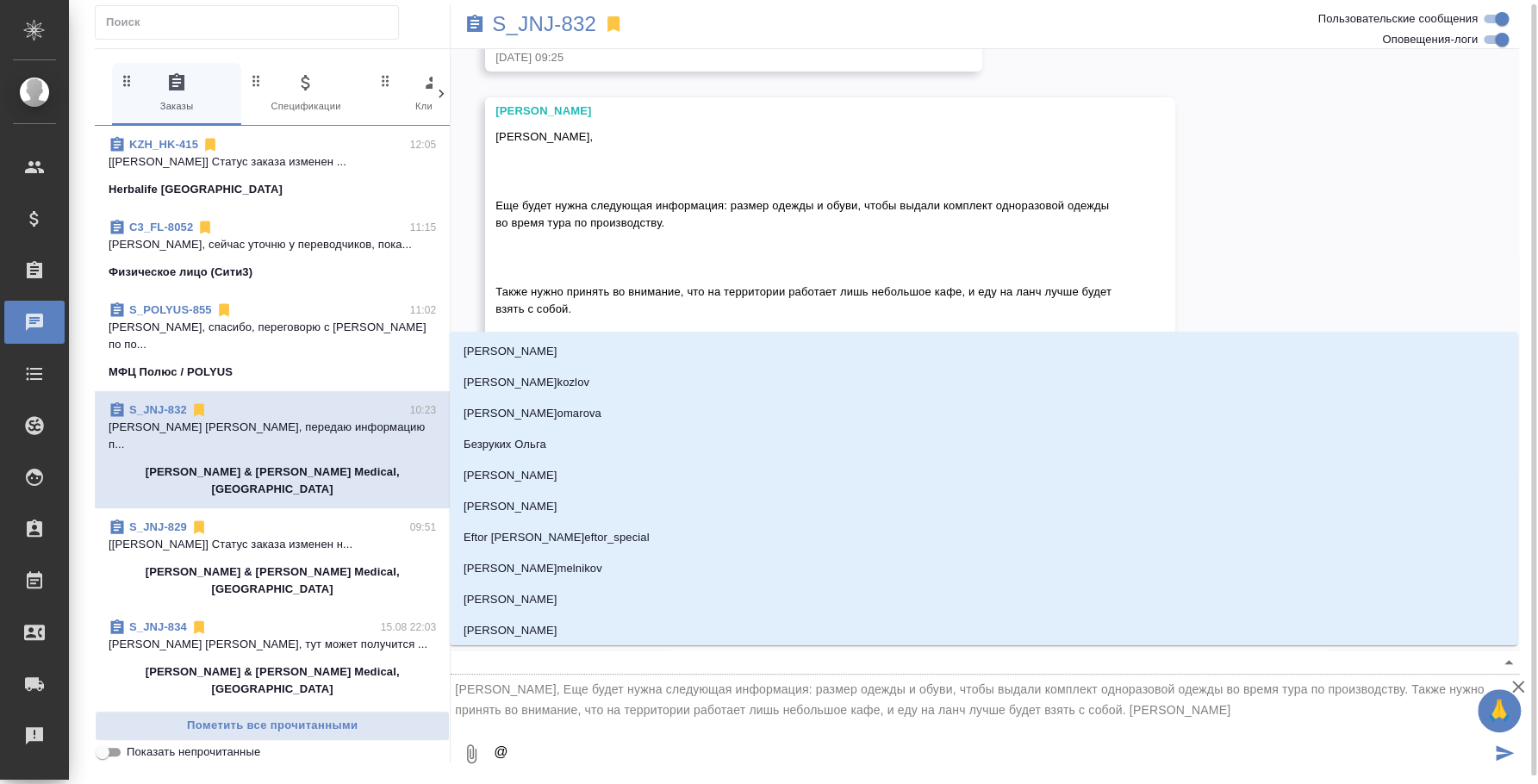
type textarea "@e"
type input "e"
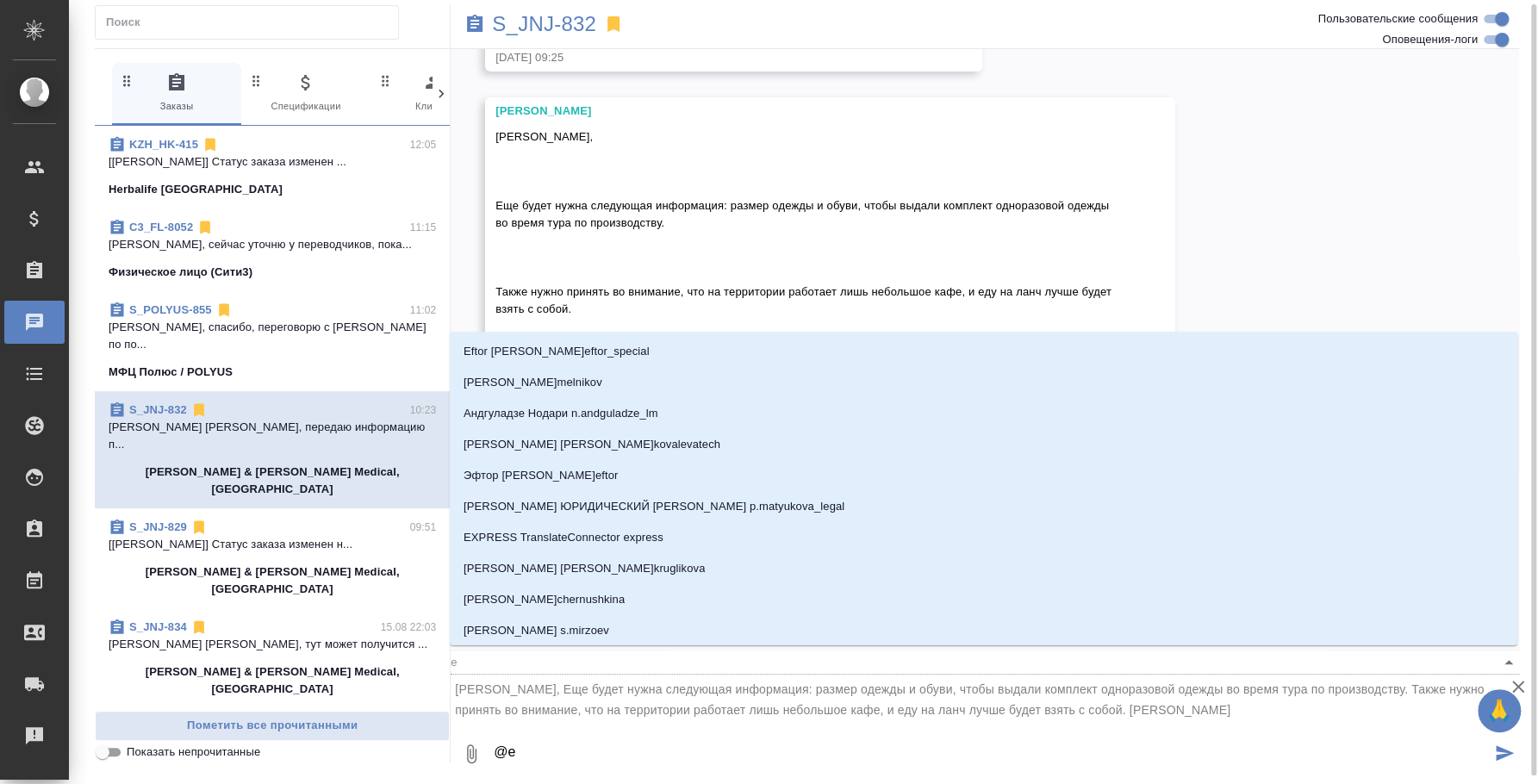
type textarea "@ec"
type input "ec"
type textarea "@ecv"
type input "ecv"
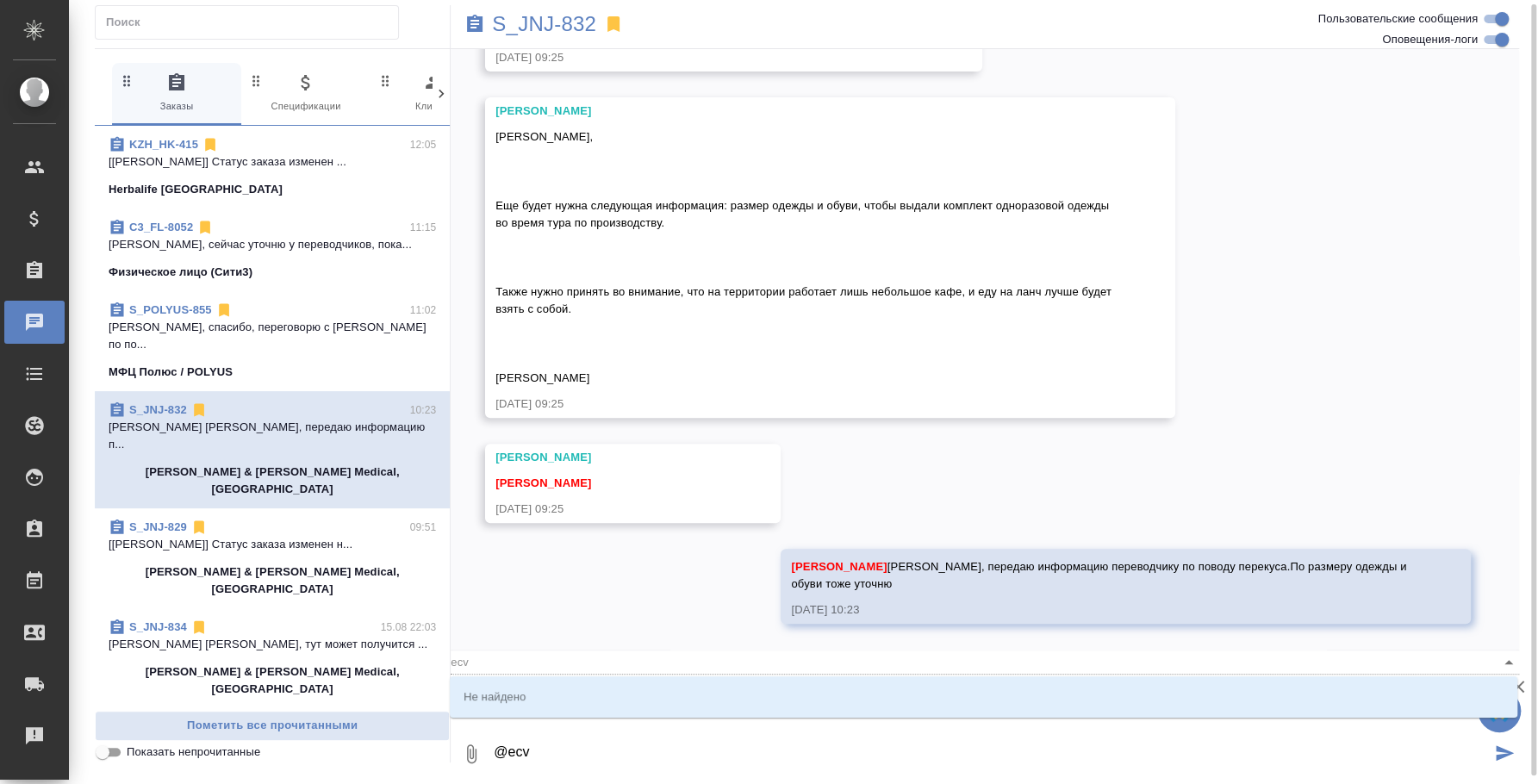
type textarea "@ec"
type input "ec"
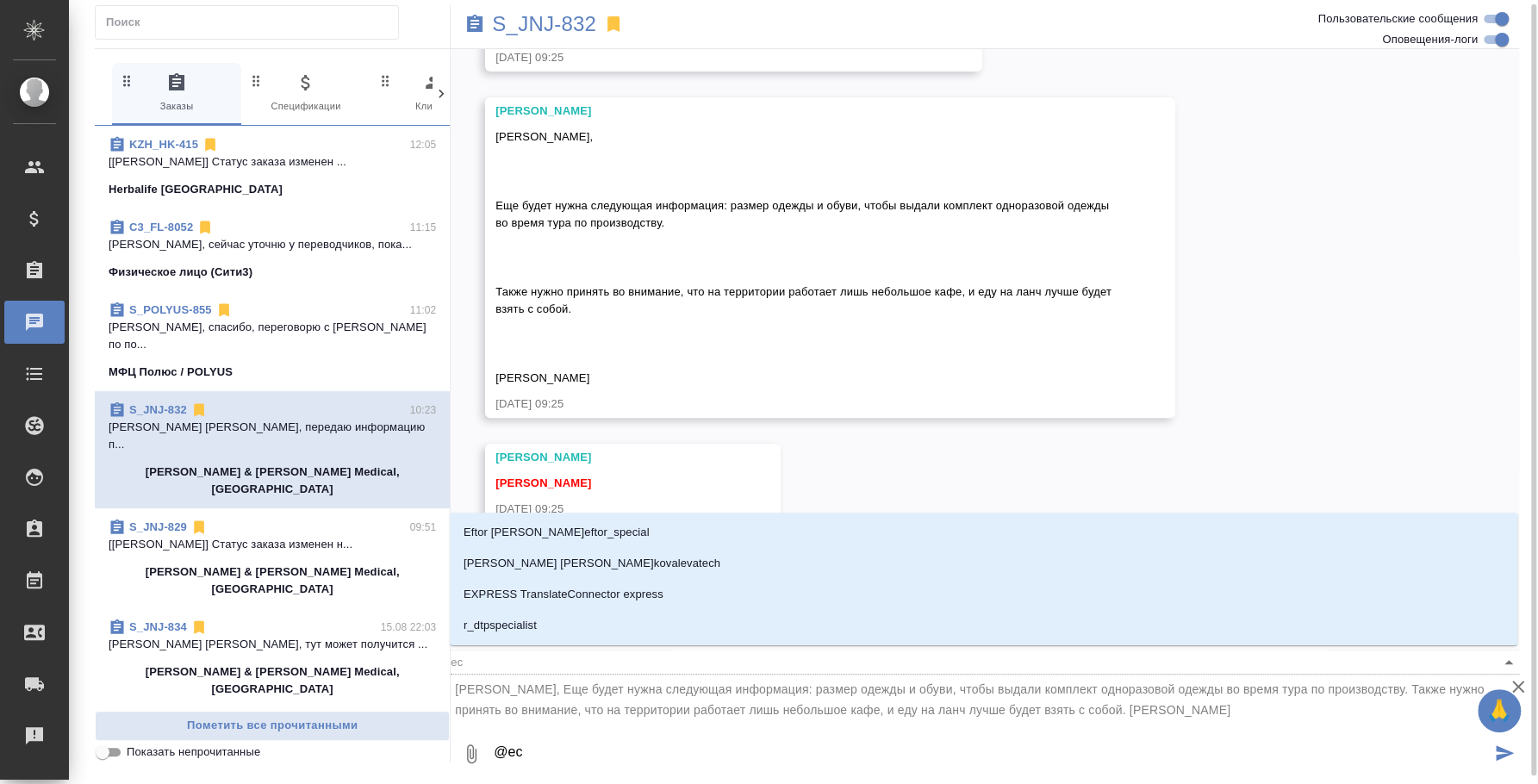
type textarea "@e"
type input "e"
type textarea "@"
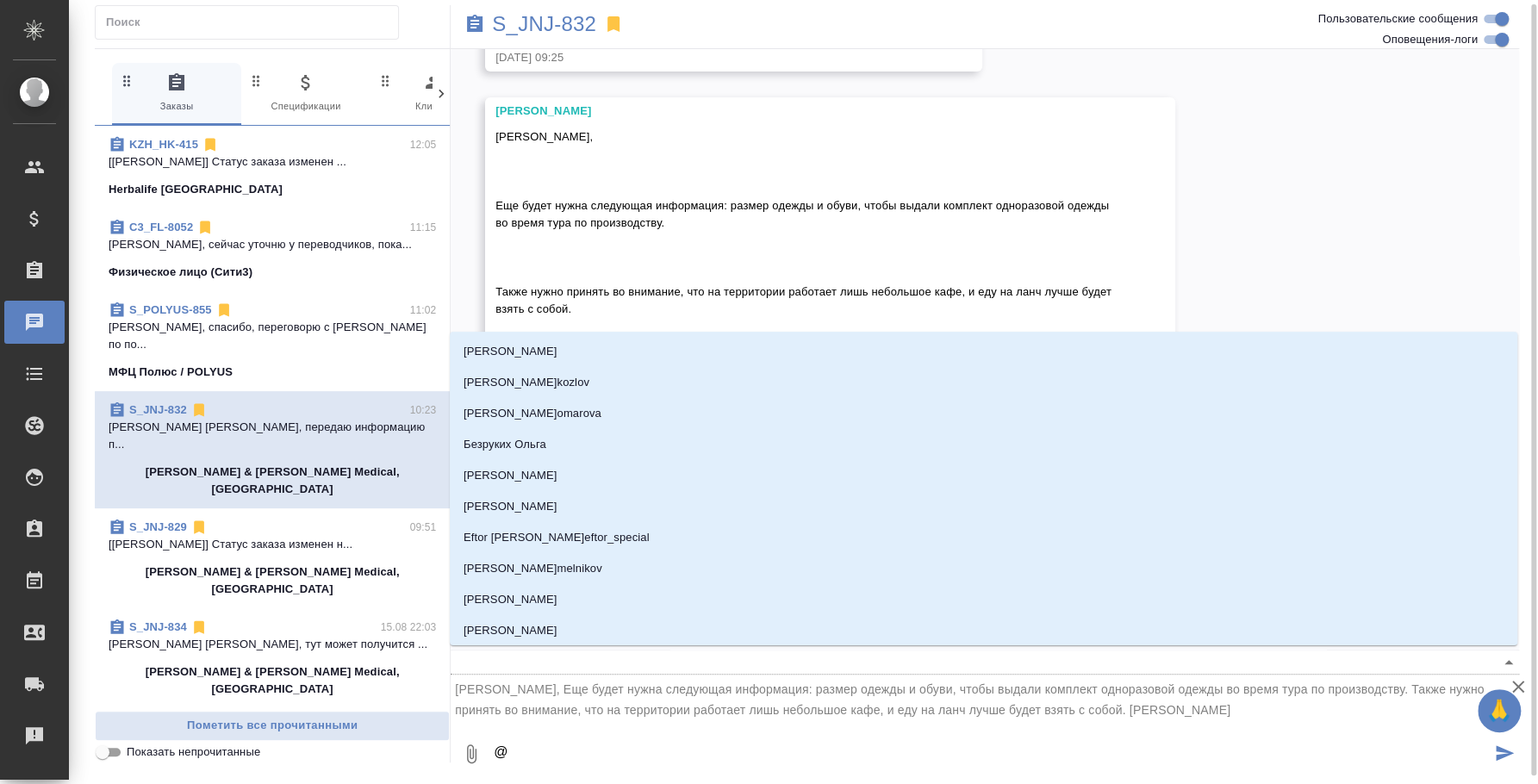
type textarea "@у"
type input "у"
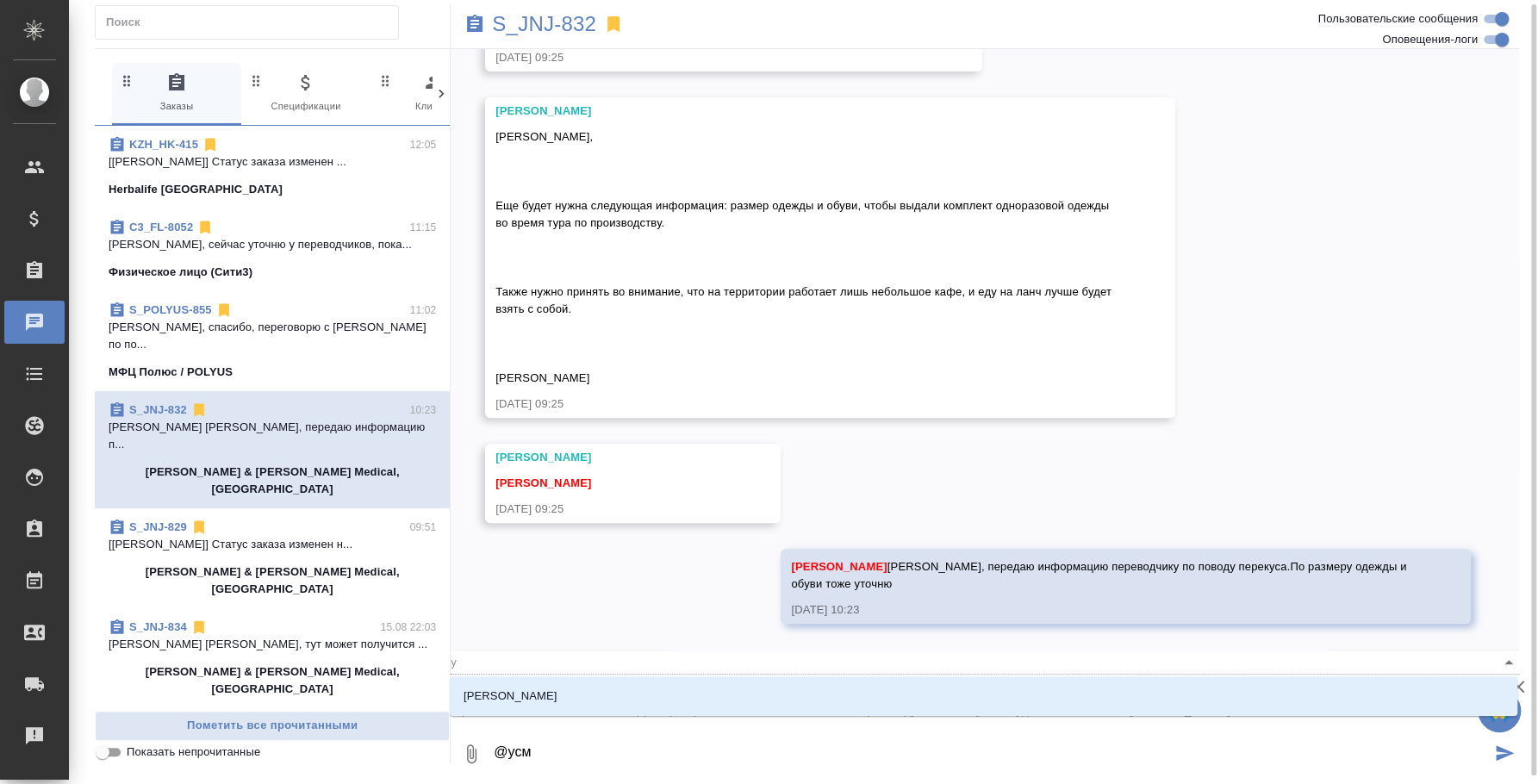
type textarea "@усма"
type input "усма"
click at [547, 661] on input "усма" at bounding box center [956, 661] width 1013 height 23
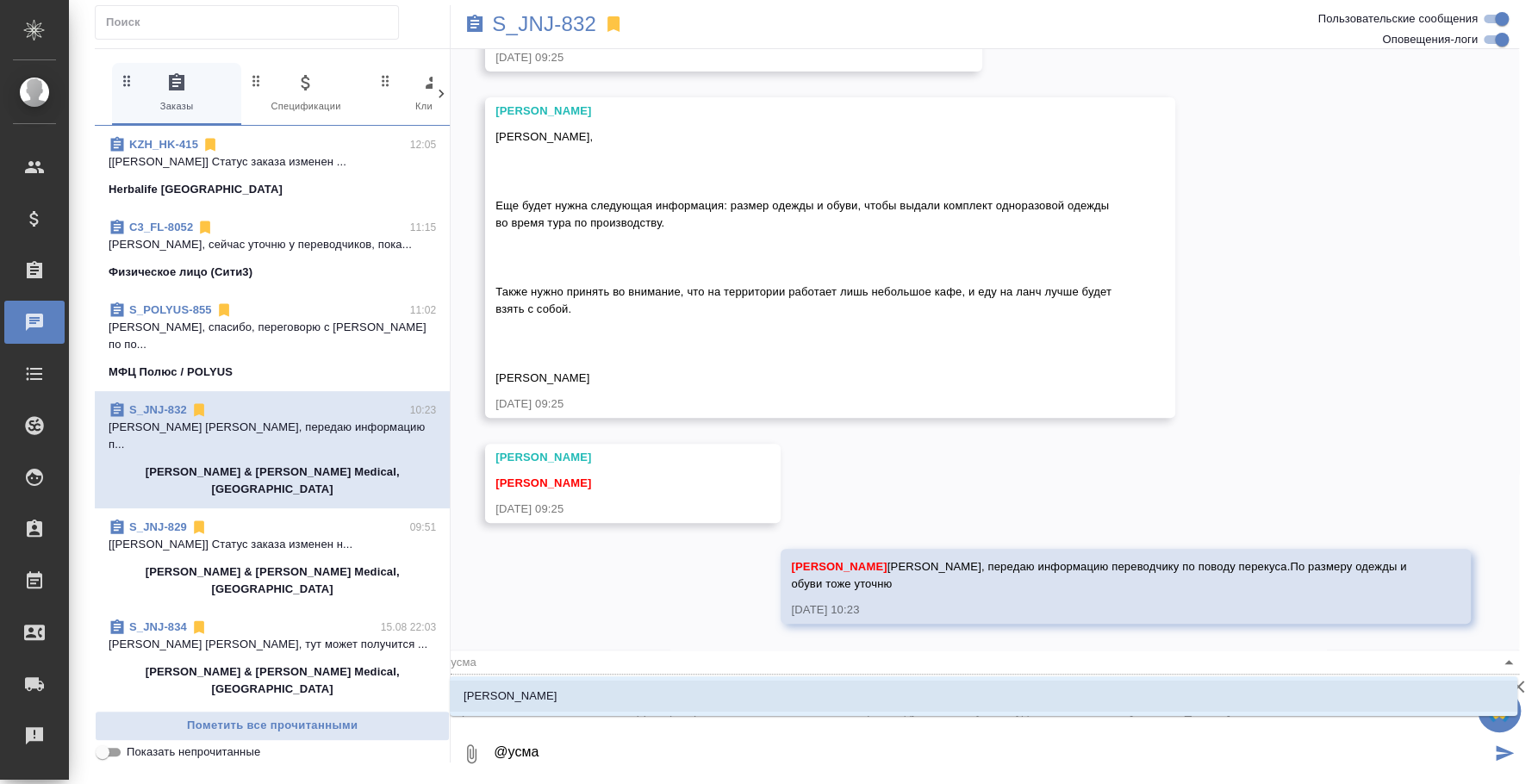
click at [557, 698] on li "[PERSON_NAME]" at bounding box center [983, 696] width 1067 height 31
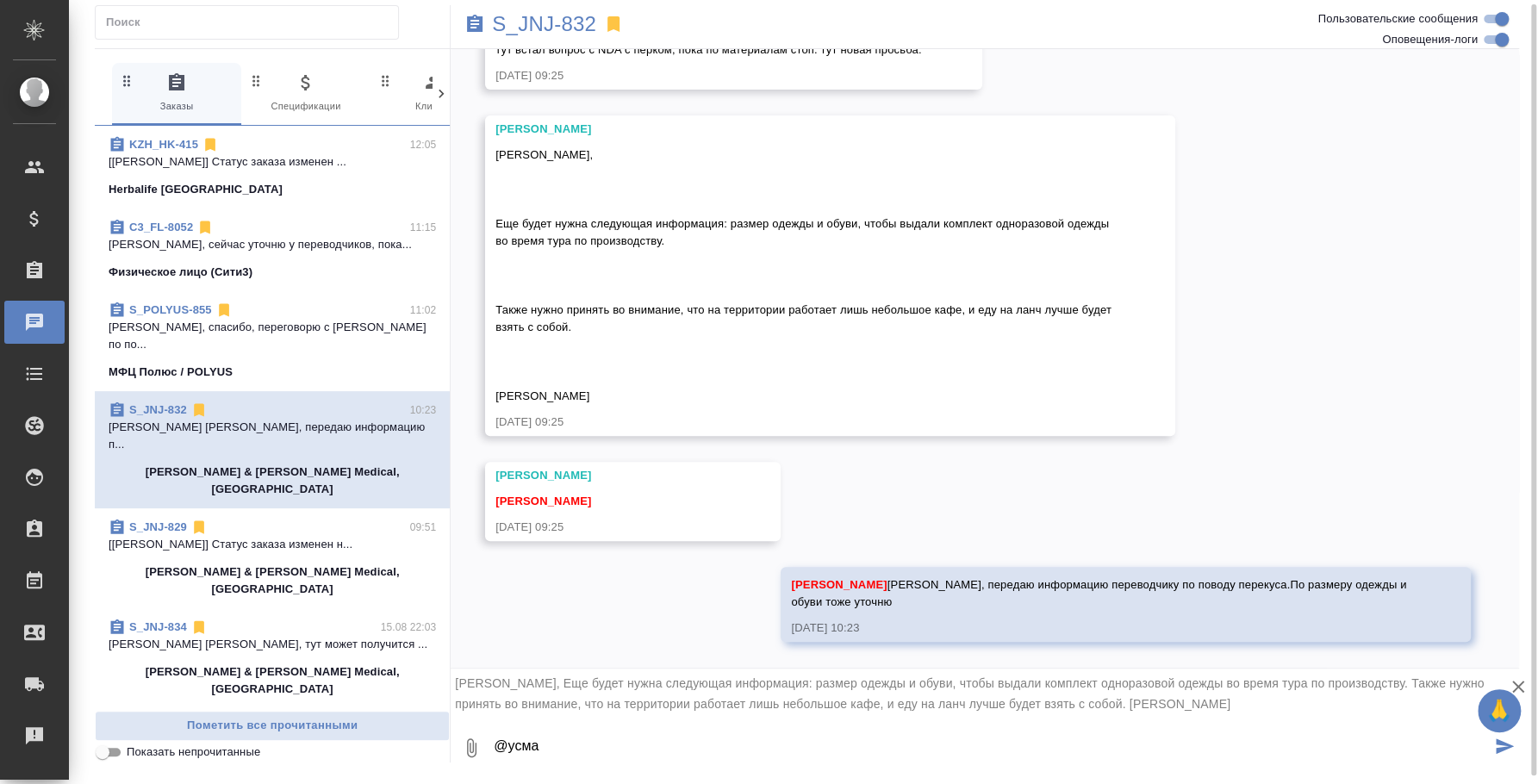
click at [693, 728] on textarea "@усма" at bounding box center [991, 747] width 998 height 59
paste textarea "Одежда L обувь 36"
type textarea "@Усманова Ольга Одежда L обувь 36"
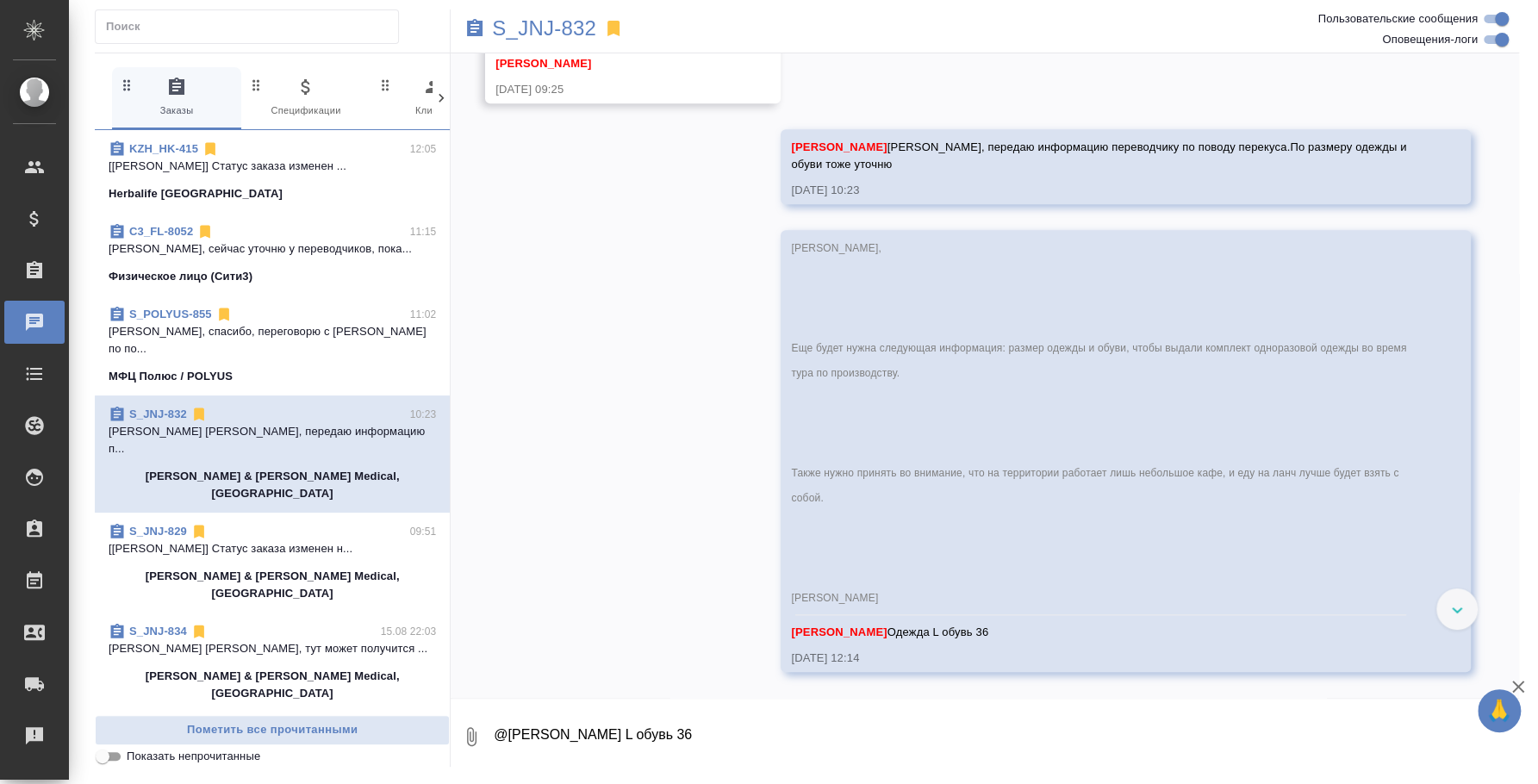
scroll to position [9684, 0]
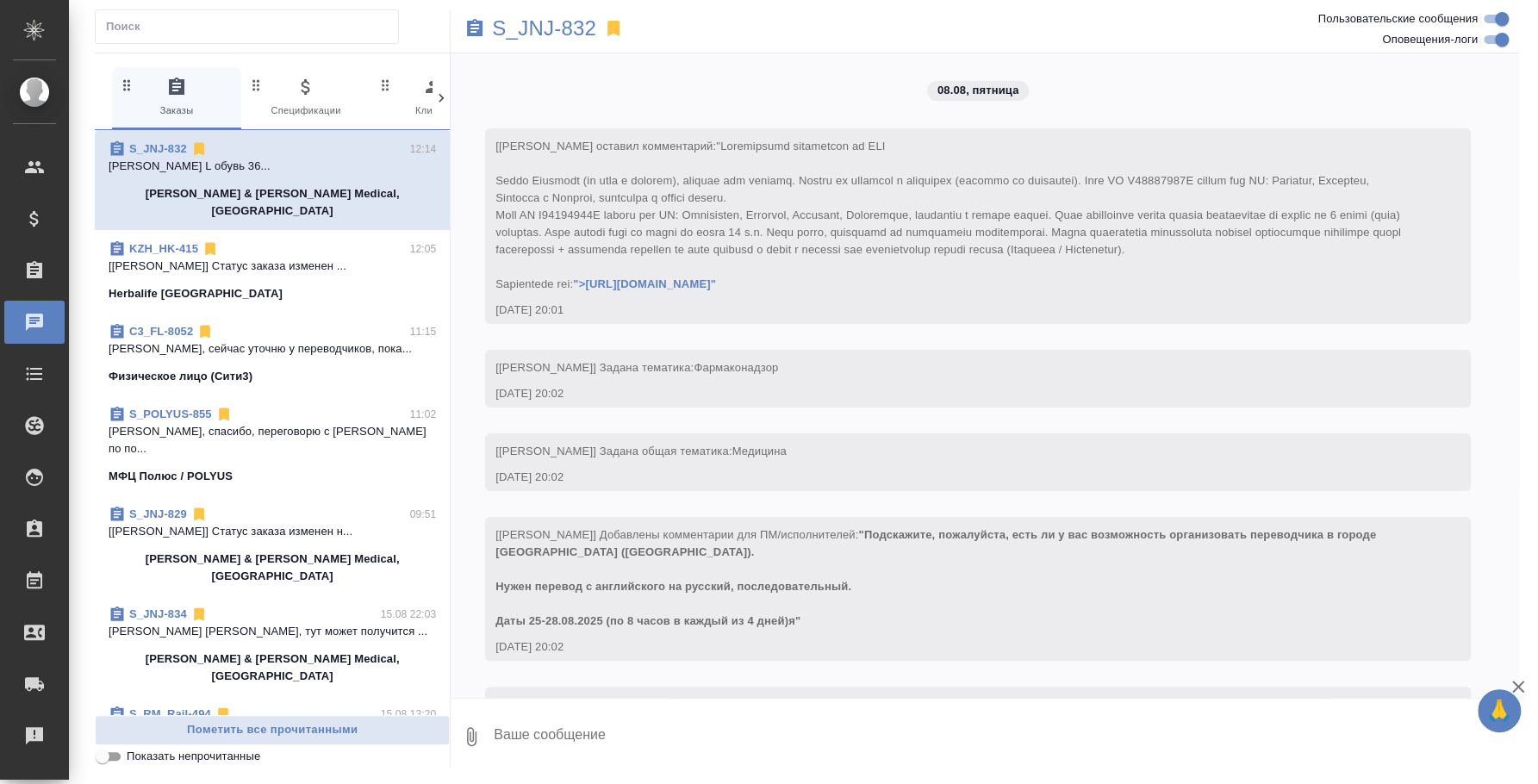
scroll to position [9684, 0]
